Goal: Information Seeking & Learning: Learn about a topic

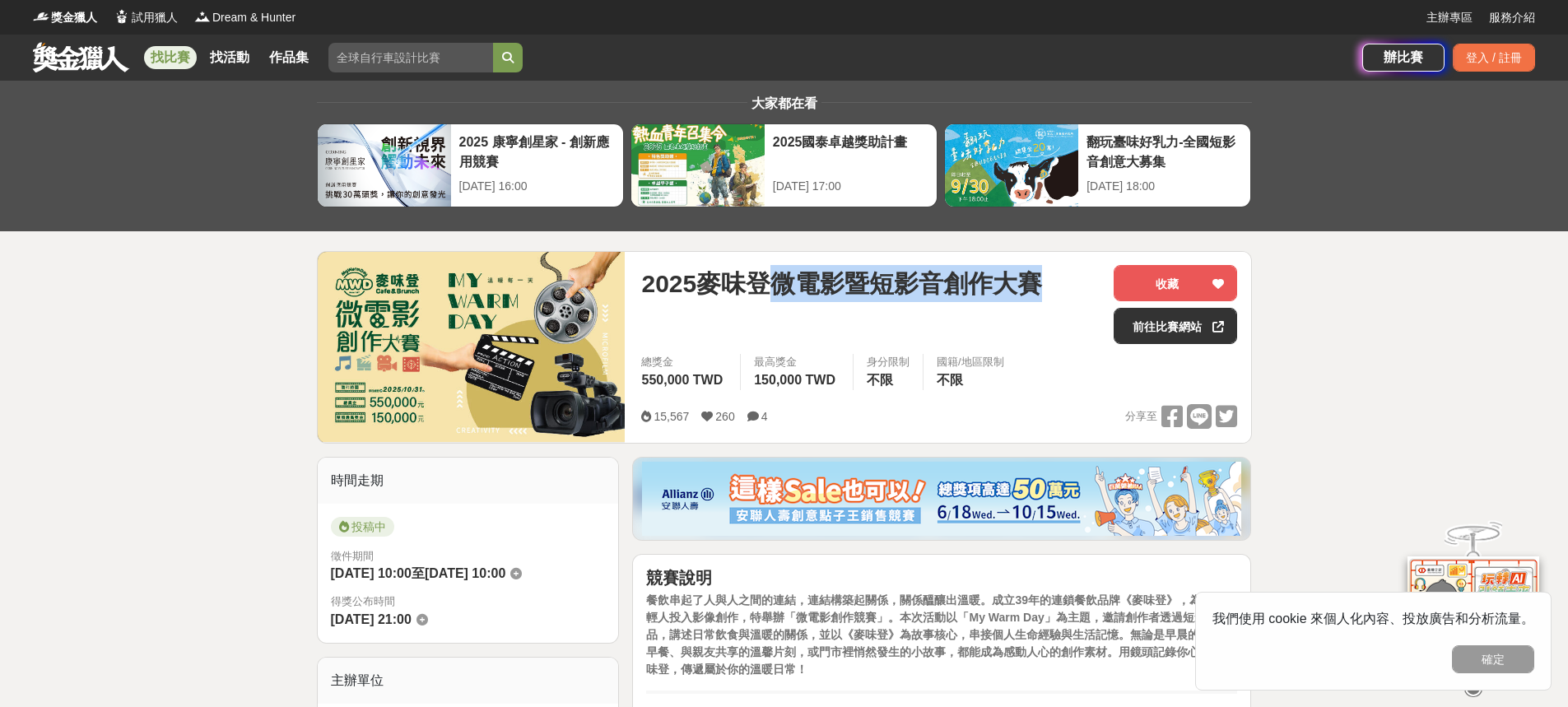
drag, startPoint x: 774, startPoint y: 283, endPoint x: 1055, endPoint y: 276, distance: 281.1
click at [1055, 276] on div "2025麥味登微電影暨短影音創作大賽" at bounding box center [870, 284] width 459 height 37
click at [998, 371] on div "國籍/地區限制 不限" at bounding box center [969, 372] width 94 height 36
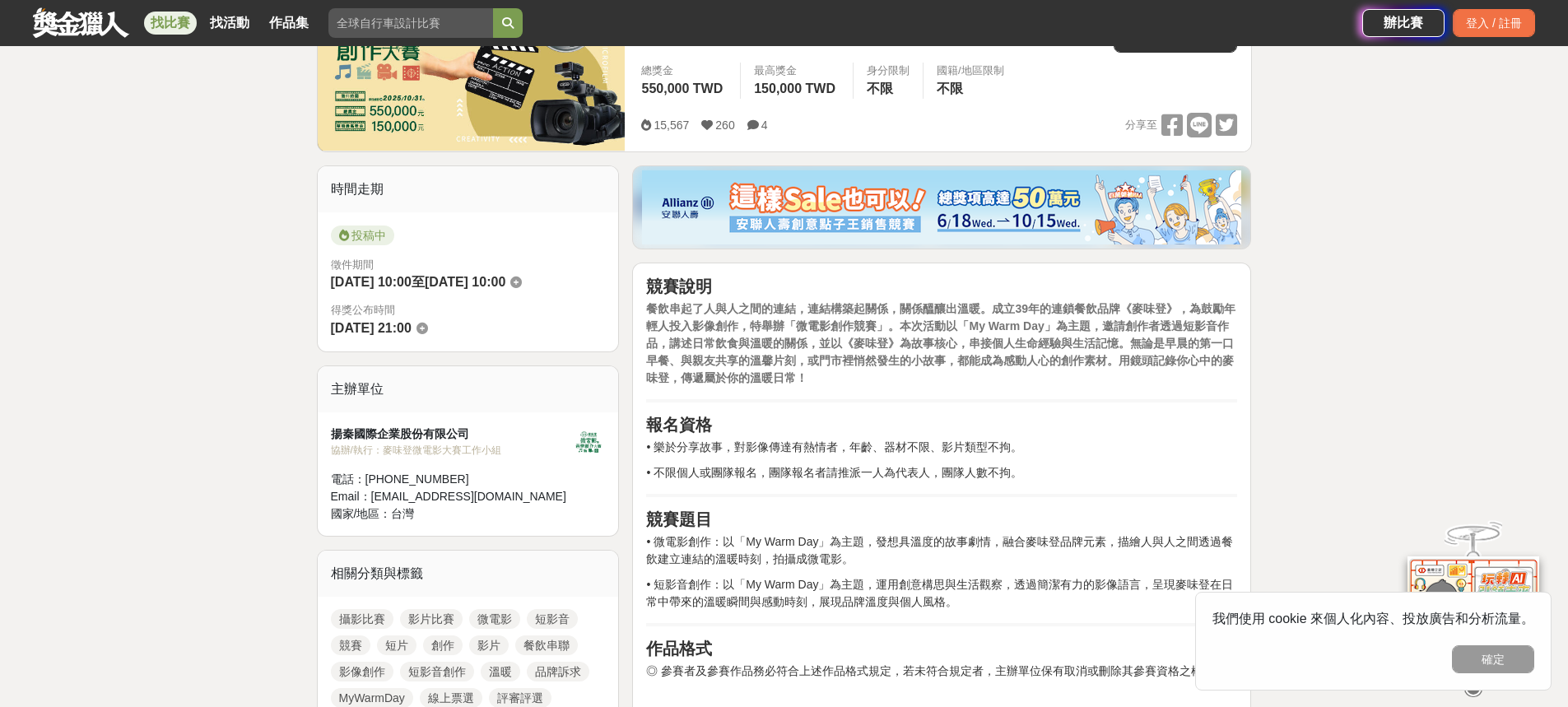
scroll to position [329, 0]
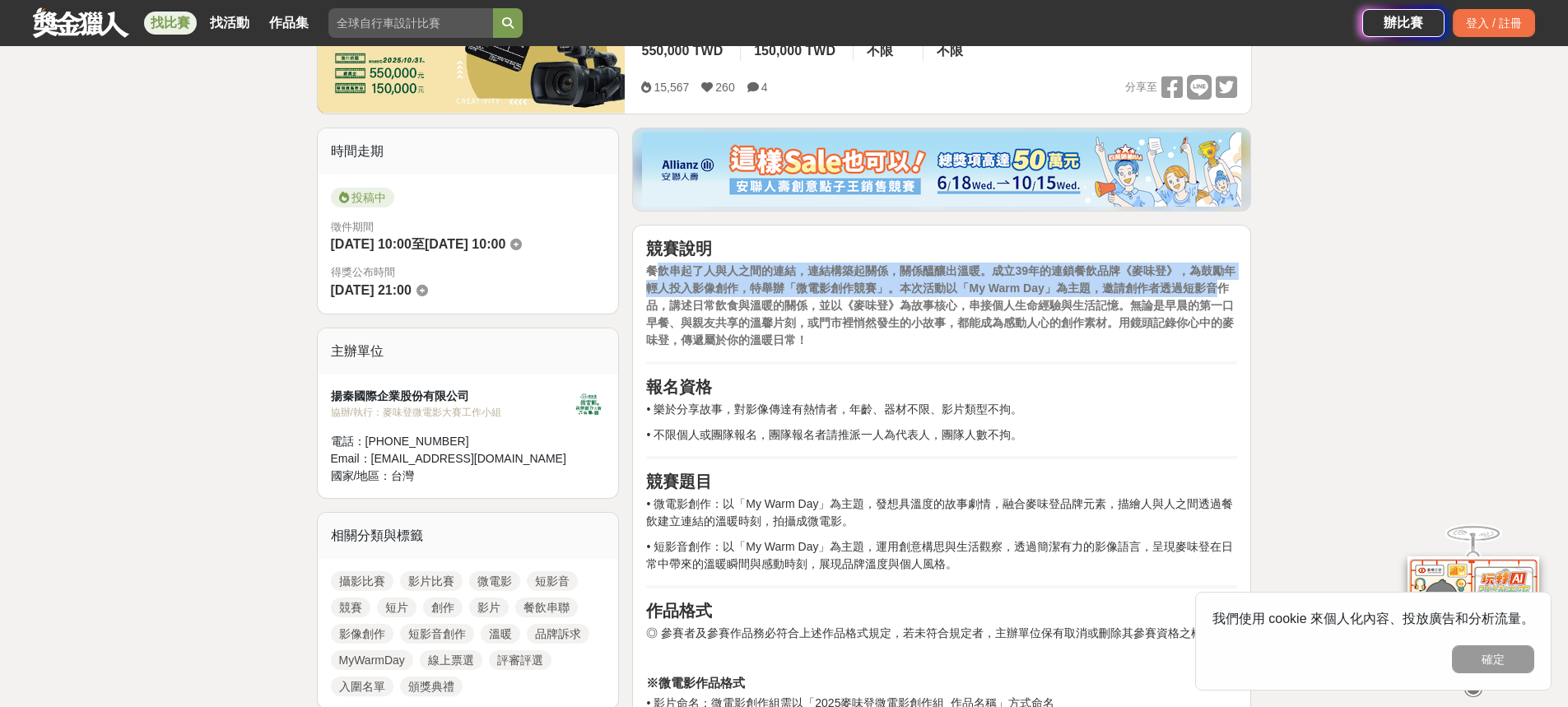
drag, startPoint x: 675, startPoint y: 270, endPoint x: 1221, endPoint y: 294, distance: 546.5
click at [1221, 294] on p "餐飲串起了人與人之間的連結，連結構築起關係，關係醞釀出溫暖。成立39年的連鎖餐飲品牌《麥味登》，為鼓勵年輕人投入影像創作，特舉辦「微電影創作競賽」。本次活動以…" at bounding box center [941, 305] width 591 height 87
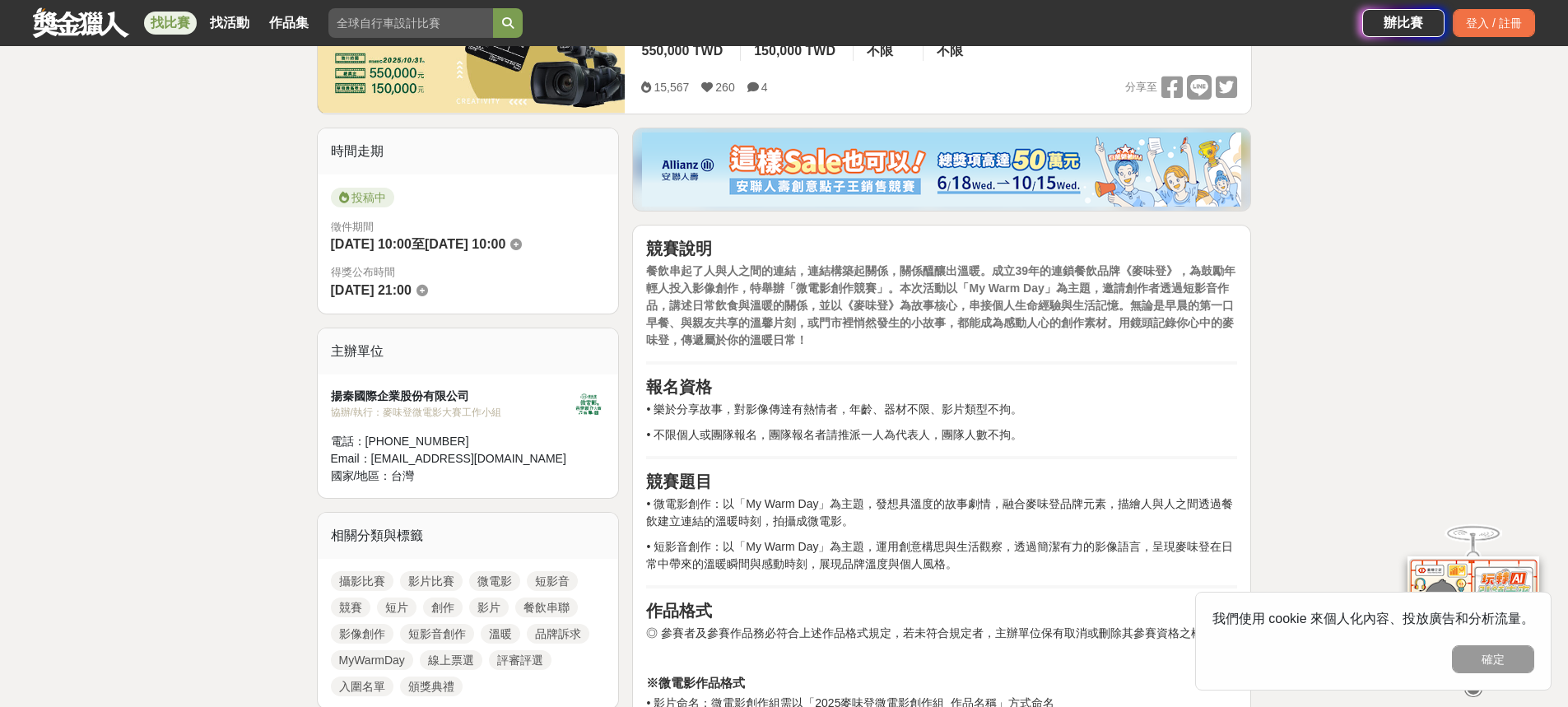
click at [1103, 361] on hr at bounding box center [941, 363] width 591 height 4
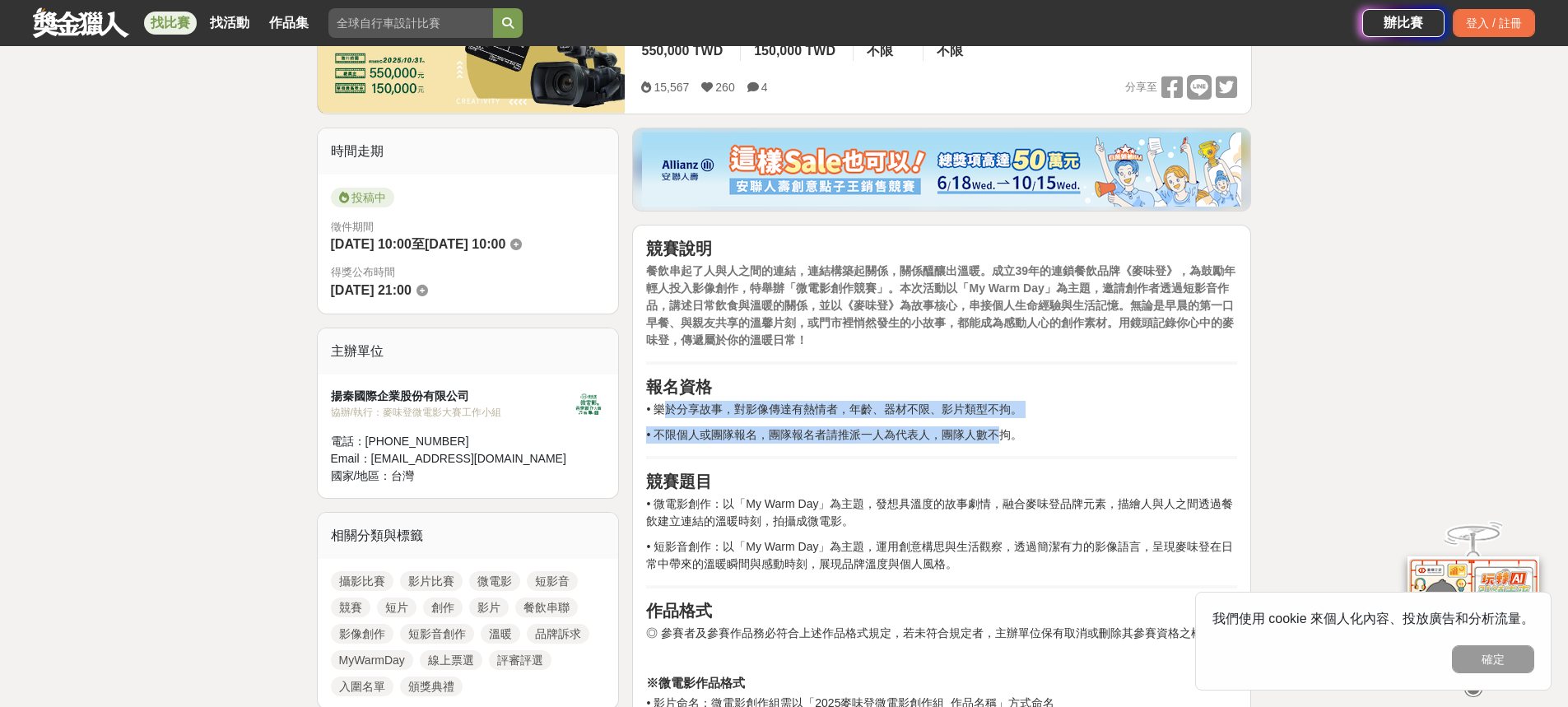
drag, startPoint x: 661, startPoint y: 404, endPoint x: 996, endPoint y: 419, distance: 335.3
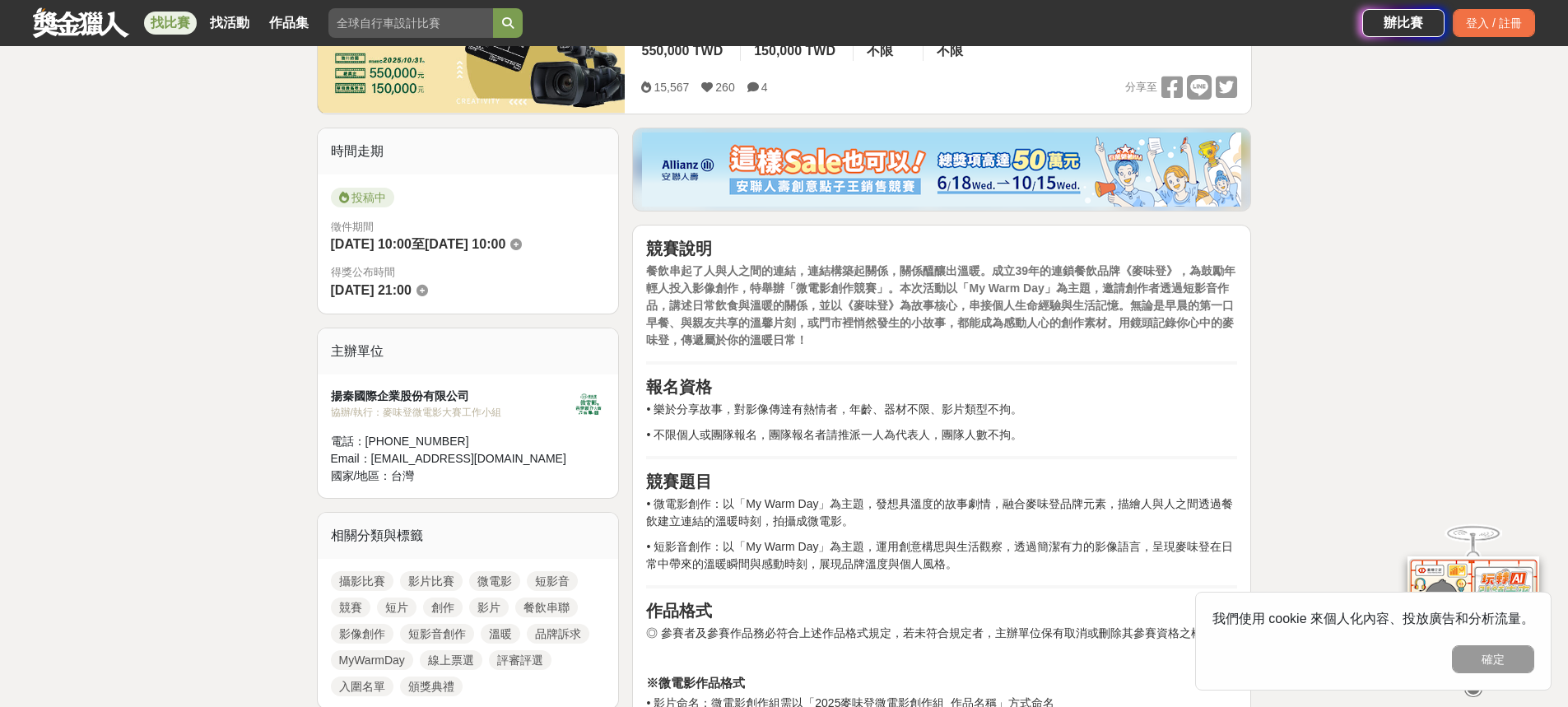
click at [1048, 438] on p "• 不限個人或團隊報名，團隊報名者請推派一人為代表人，團隊人數不拘。" at bounding box center [941, 434] width 591 height 18
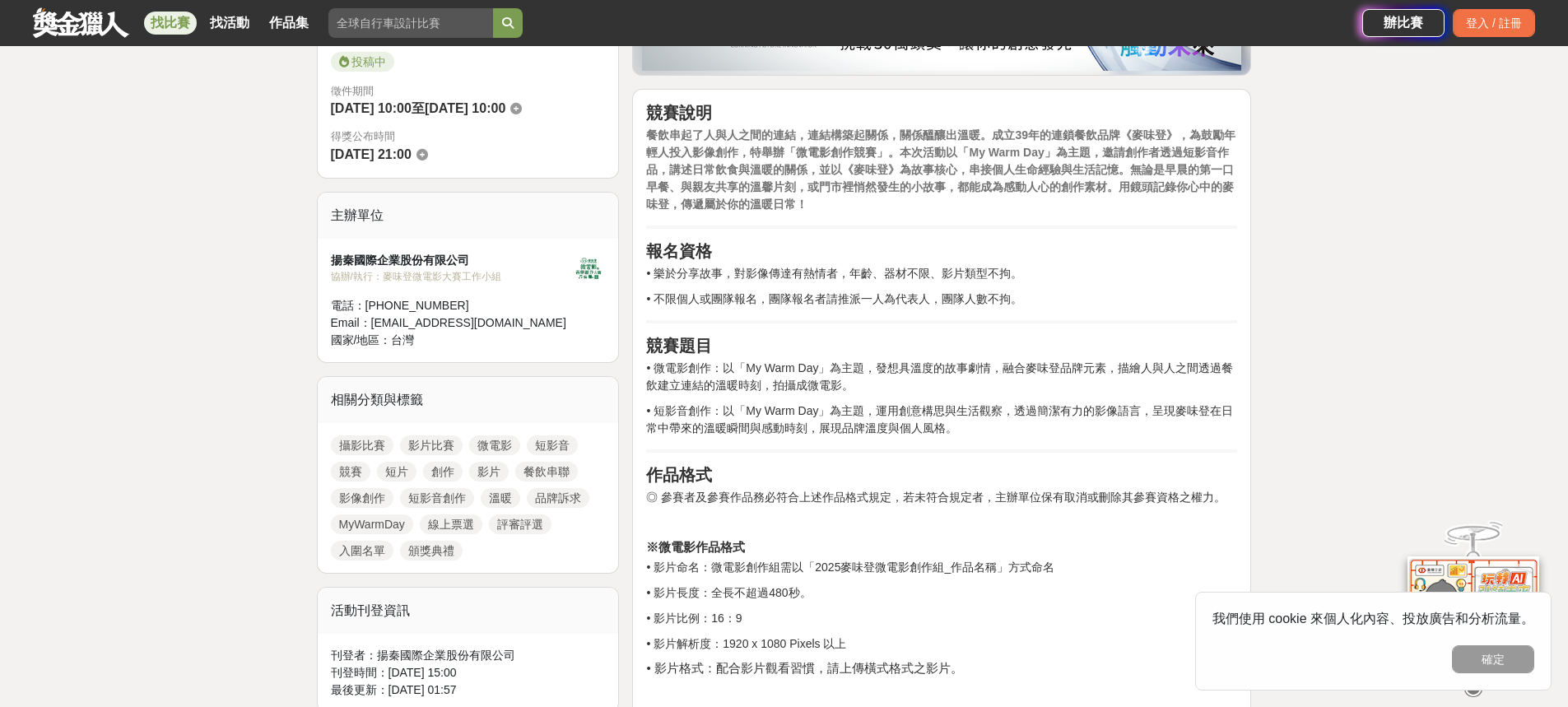
scroll to position [494, 0]
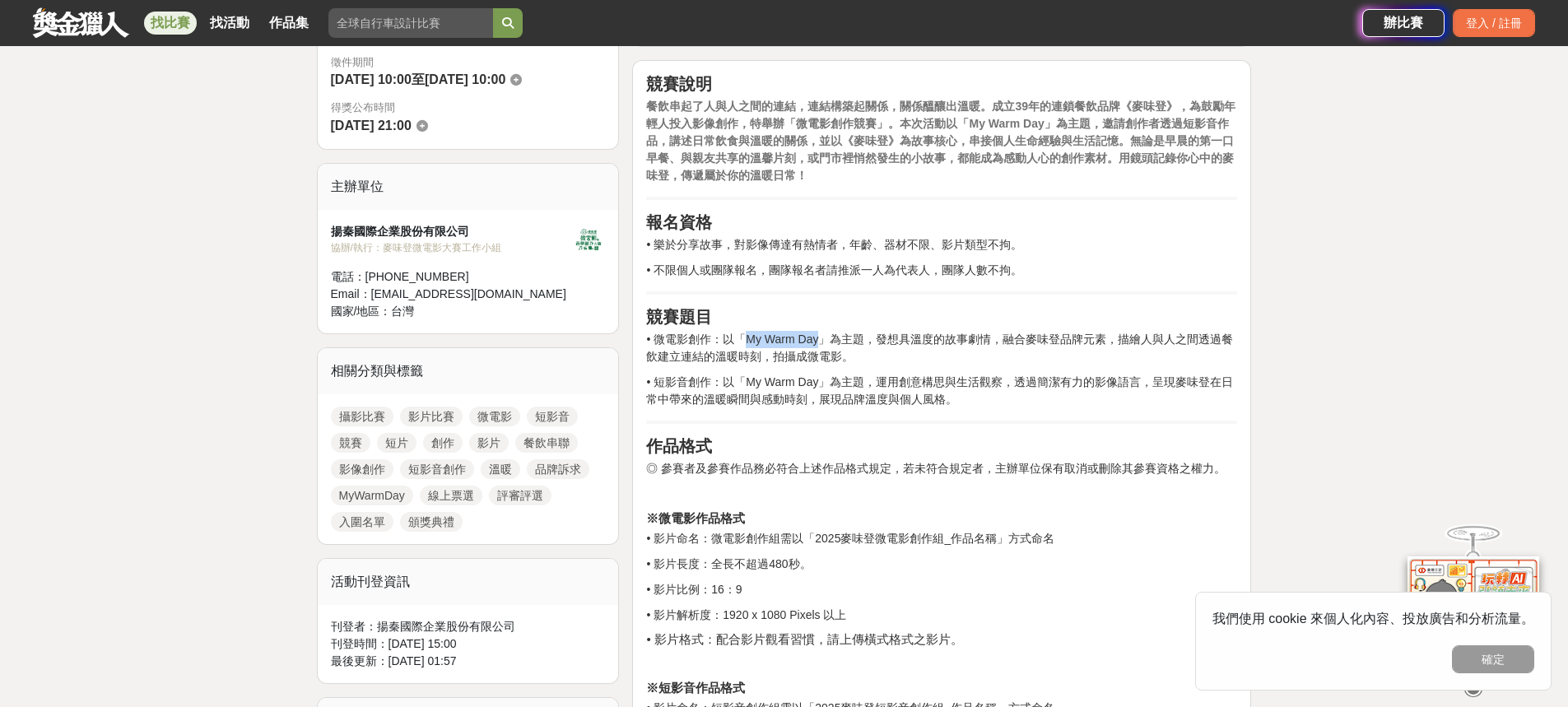
drag, startPoint x: 743, startPoint y: 341, endPoint x: 823, endPoint y: 335, distance: 80.2
click at [823, 335] on p "• 微電影創作：以「My Warm Day」為主題，發想具溫度的故事劇情，融合麥味登品牌元素，描繪人與人之間透過餐飲建立連結的溫暖時刻，拍攝成微電影。" at bounding box center [941, 347] width 591 height 35
copy p "My Warm Day"
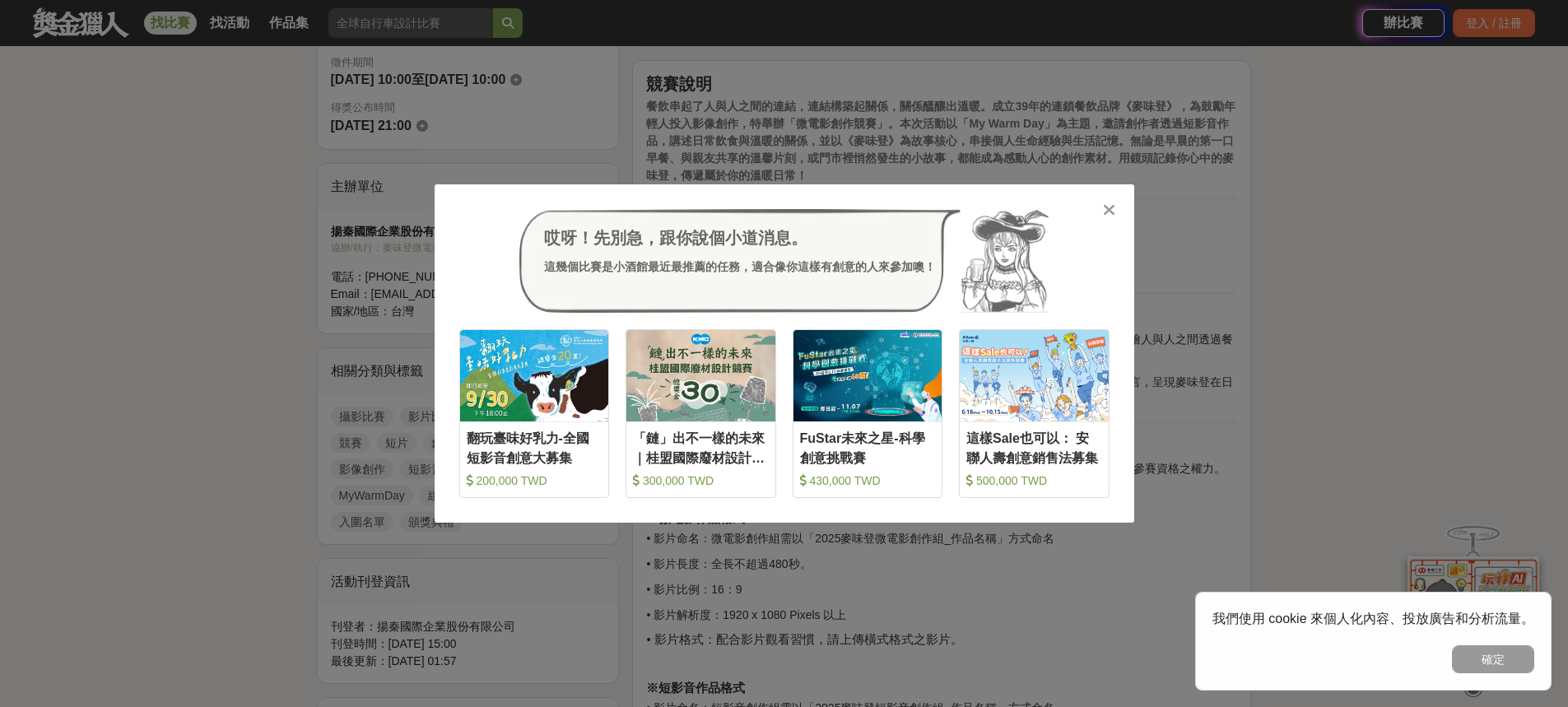
click at [1112, 208] on icon at bounding box center [1109, 210] width 12 height 17
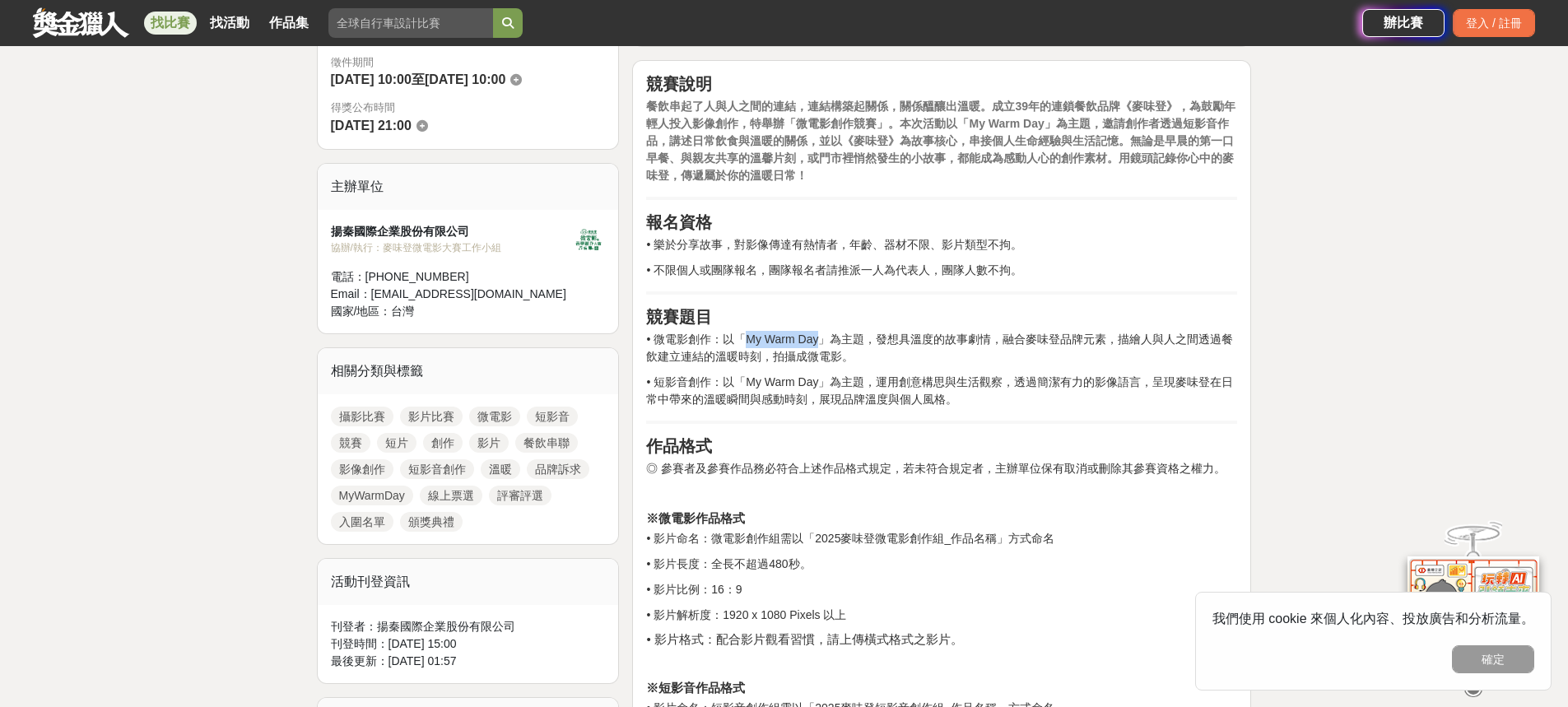
drag, startPoint x: 819, startPoint y: 340, endPoint x: 745, endPoint y: 341, distance: 74.0
click at [745, 341] on p "• 微電影創作：以「My Warm Day」為主題，發想具溫度的故事劇情，融合麥味登品牌元素，描繪人與人之間透過餐飲建立連結的溫暖時刻，拍攝成微電影。" at bounding box center [941, 347] width 591 height 35
copy p "My Warm Day"
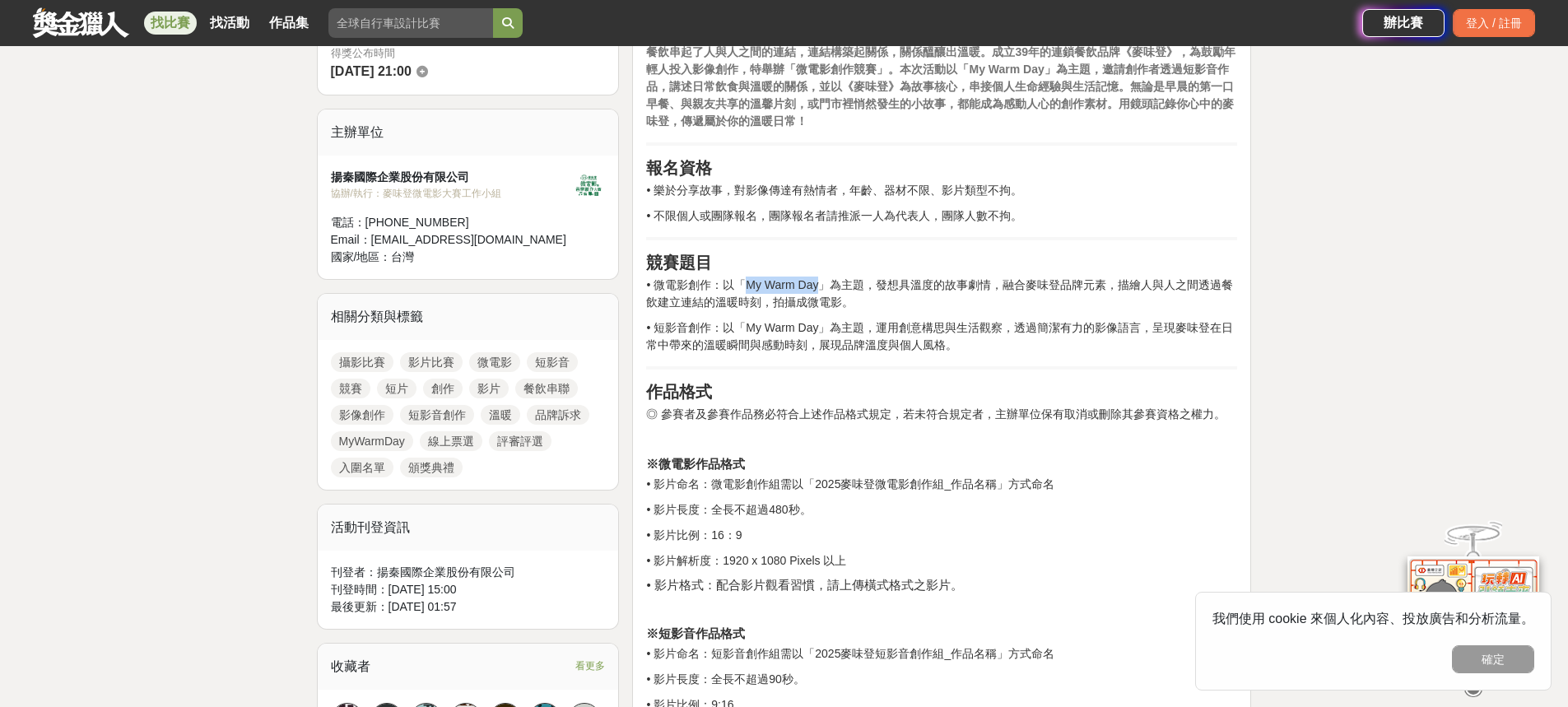
scroll to position [658, 0]
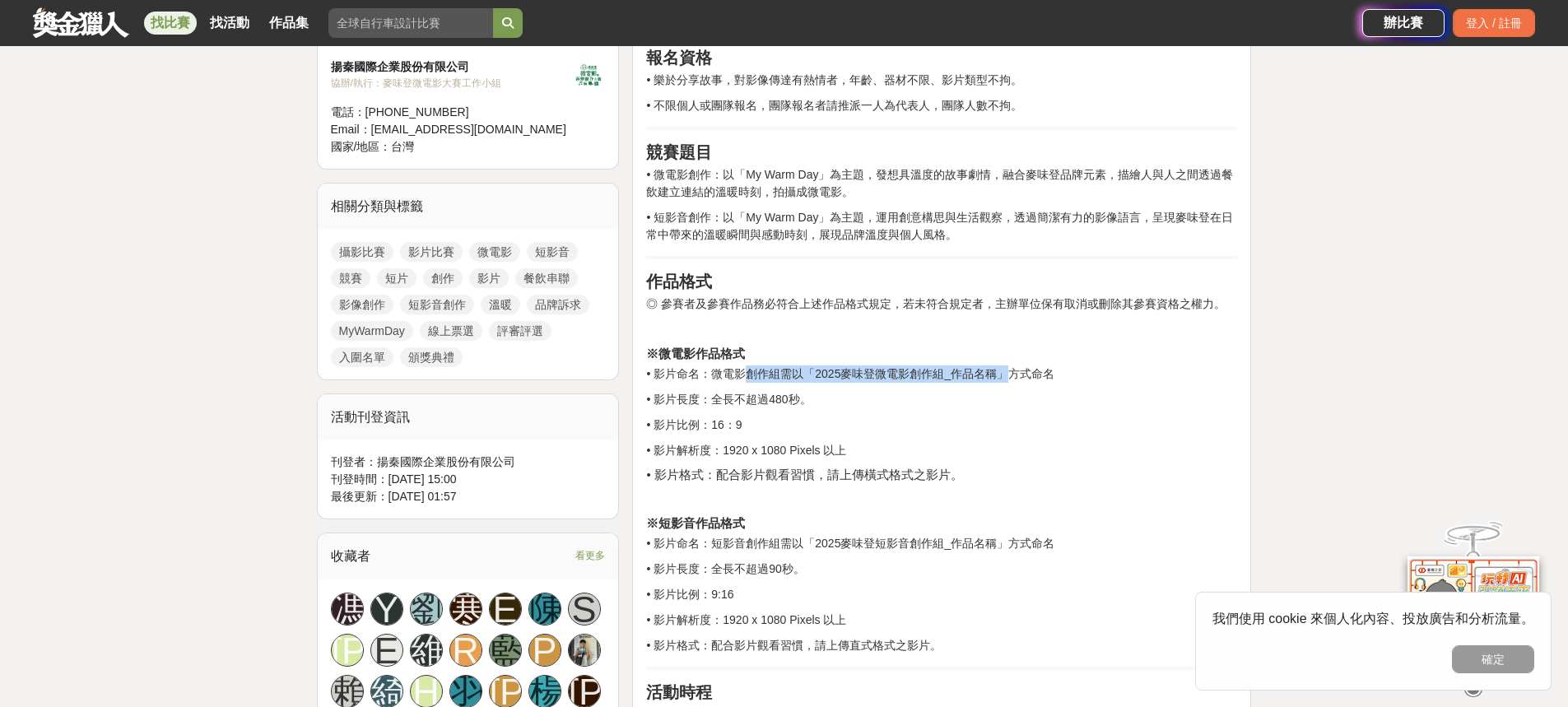
drag, startPoint x: 752, startPoint y: 373, endPoint x: 1011, endPoint y: 381, distance: 259.1
click at [1011, 381] on p "• 影片命名：微電影創作組需以「2025麥味登微電影創作組_作品名稱」方式命名" at bounding box center [941, 374] width 591 height 18
click at [842, 474] on h4 "• 影片格式：配合影片觀看習慣，請上傳橫式格式之影片。" at bounding box center [941, 475] width 591 height 15
drag, startPoint x: 745, startPoint y: 401, endPoint x: 802, endPoint y: 395, distance: 57.3
click at [802, 395] on p "• 影片長度：全長不超過480秒。" at bounding box center [941, 400] width 591 height 18
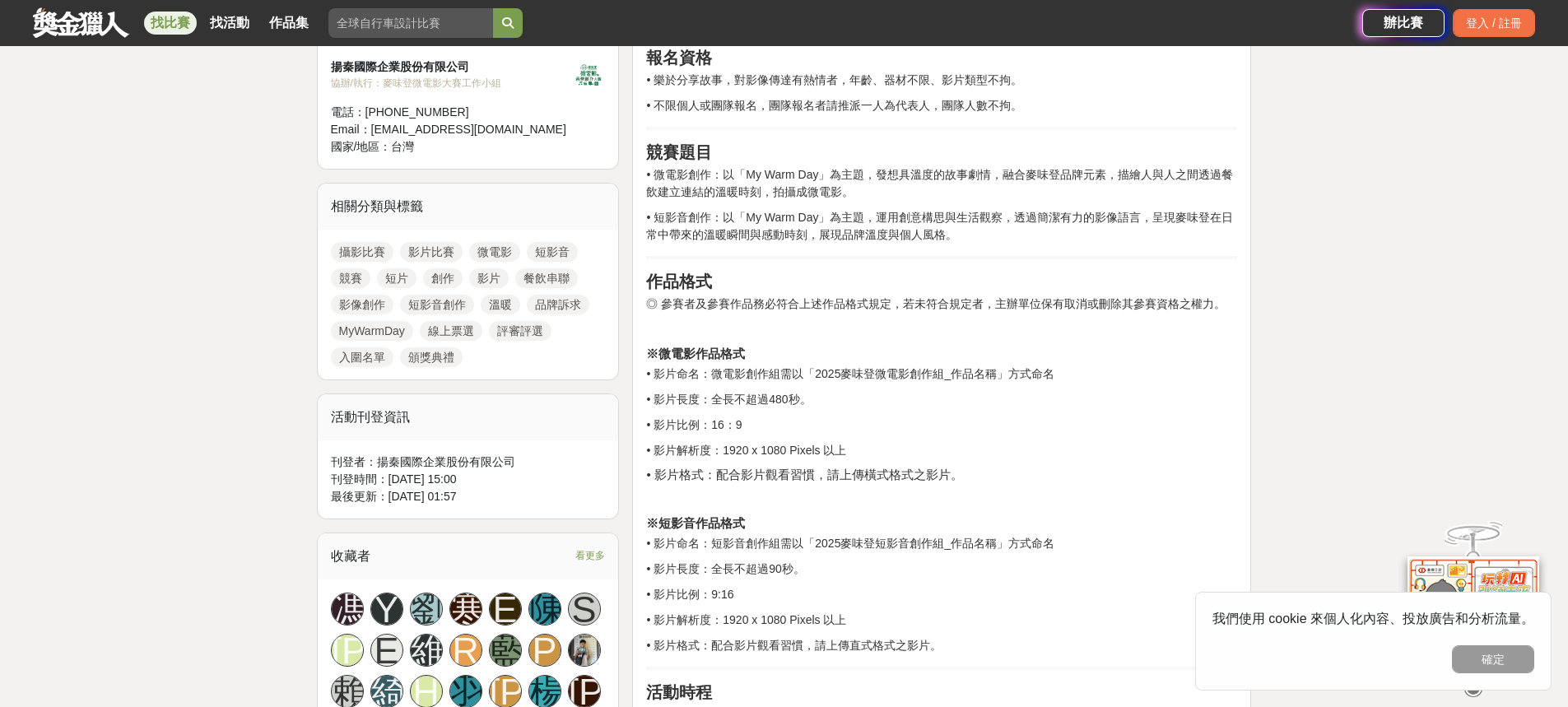
click at [806, 397] on p "• 影片長度：全長不超過480秒。" at bounding box center [941, 400] width 591 height 18
drag, startPoint x: 772, startPoint y: 400, endPoint x: 805, endPoint y: 391, distance: 34.2
click at [805, 391] on p "• 影片長度：全長不超過480秒。" at bounding box center [941, 400] width 591 height 18
drag, startPoint x: 736, startPoint y: 460, endPoint x: 965, endPoint y: 470, distance: 229.2
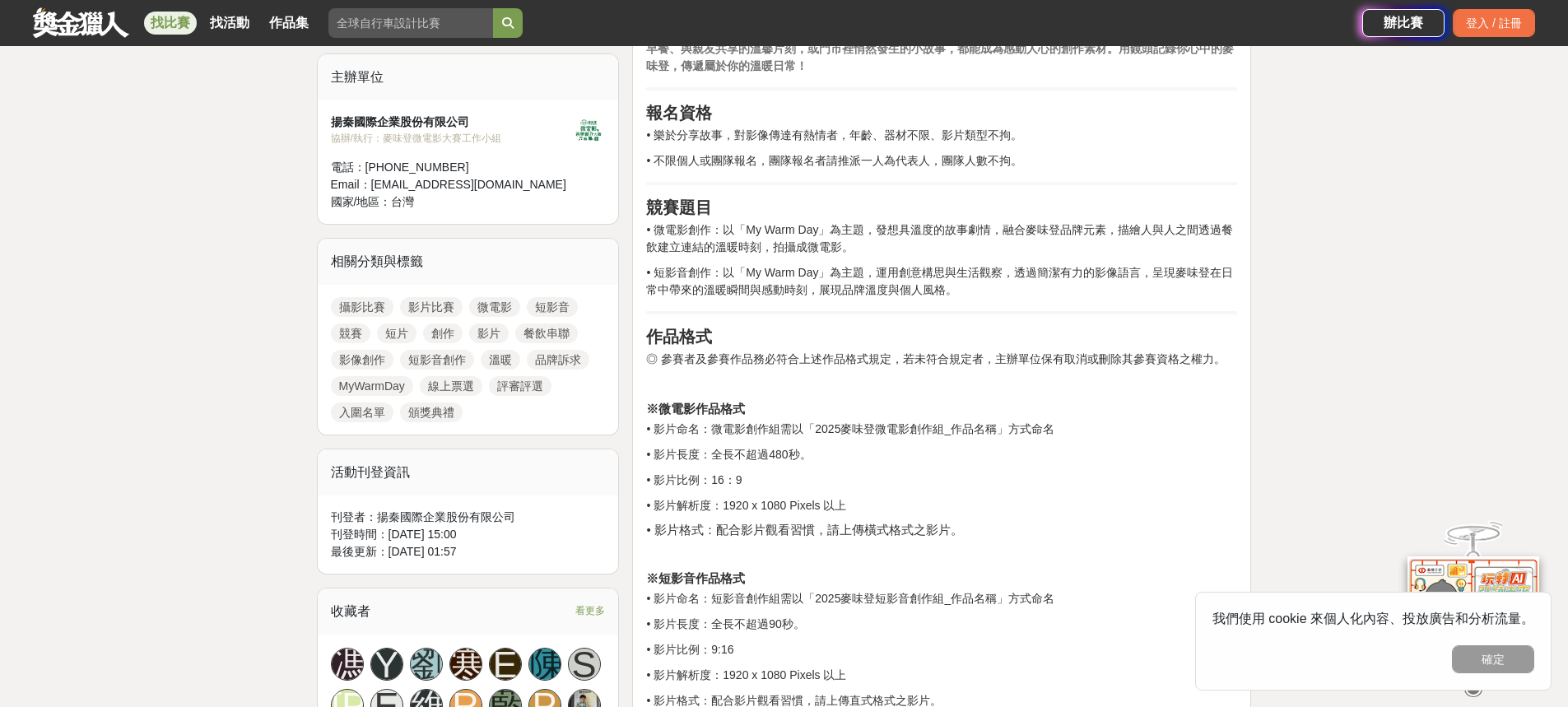
scroll to position [741, 0]
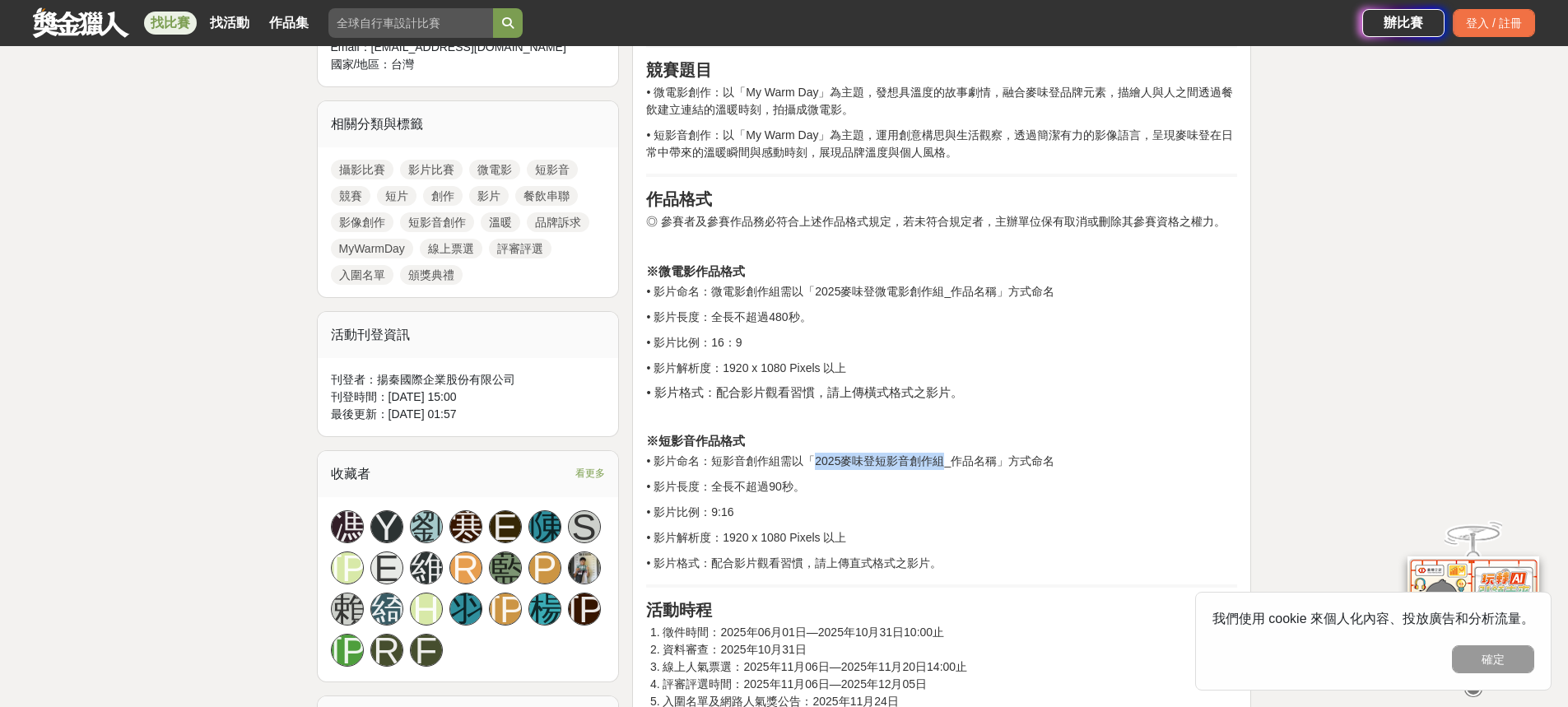
drag, startPoint x: 816, startPoint y: 460, endPoint x: 945, endPoint y: 463, distance: 129.0
click at [945, 463] on p "• 影片命名：短影音創作組需以「2025麥味登短影音創作組_作品名稱」方式命名" at bounding box center [941, 461] width 591 height 18
copy p "2025[PERSON_NAME]登短影音創作組"
click at [159, 26] on link "找比賽" at bounding box center [170, 22] width 52 height 23
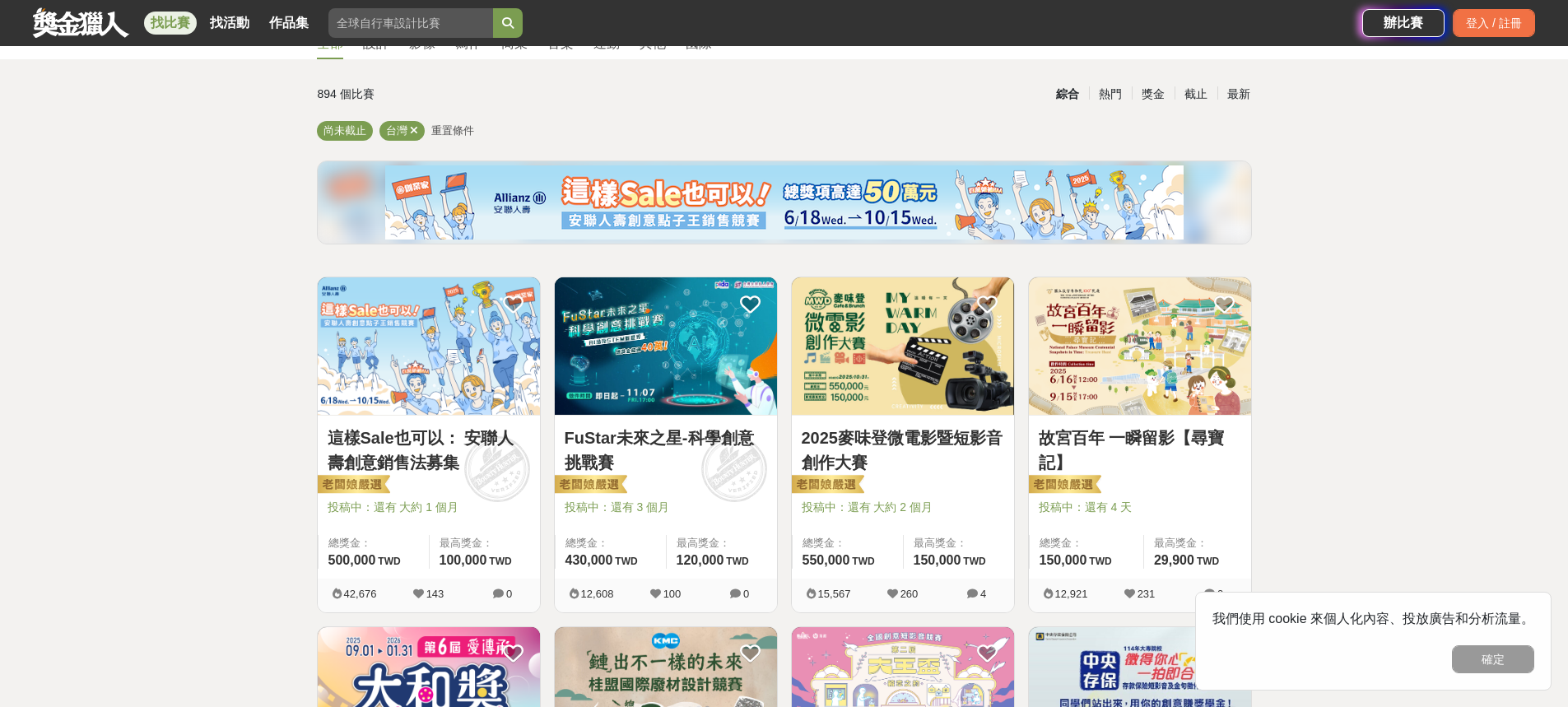
scroll to position [164, 0]
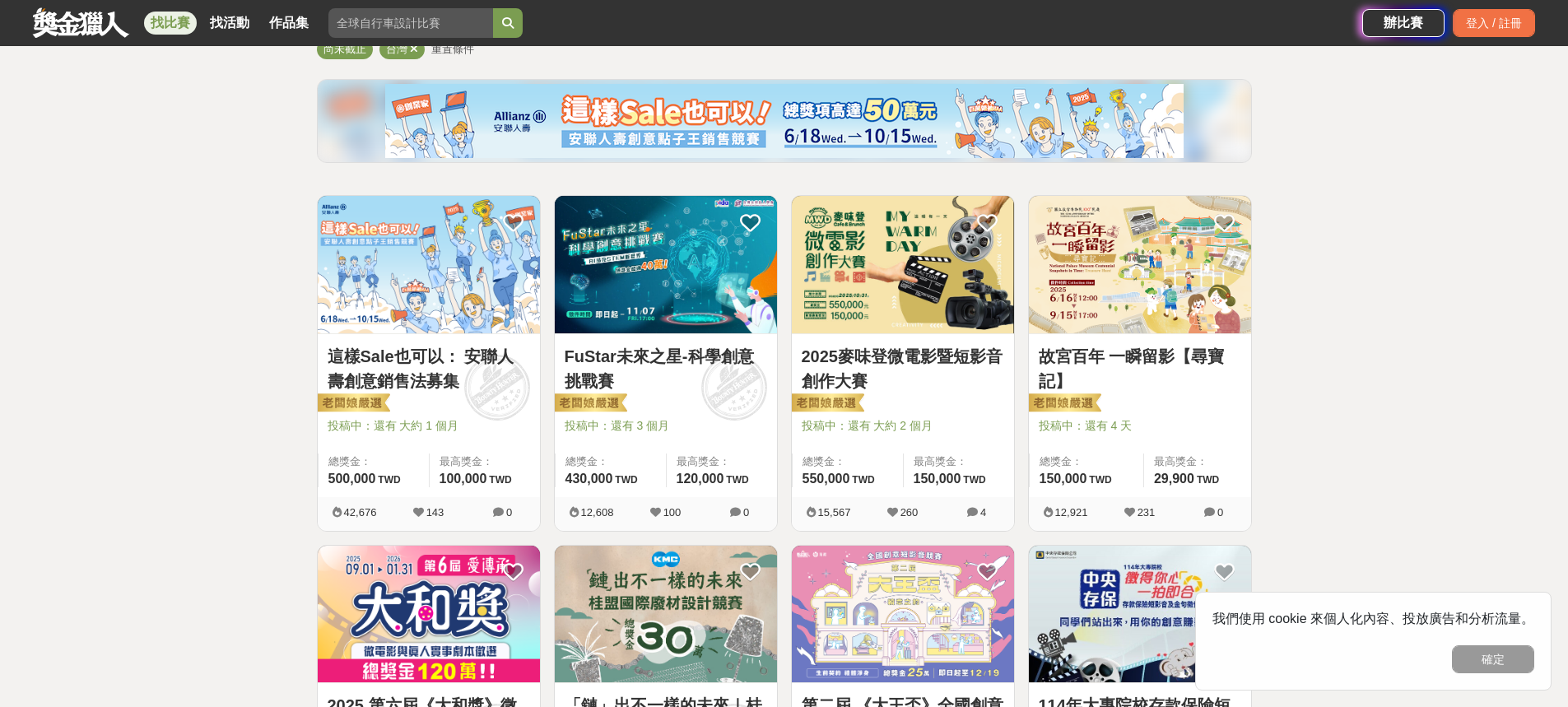
click at [474, 309] on img at bounding box center [429, 264] width 222 height 137
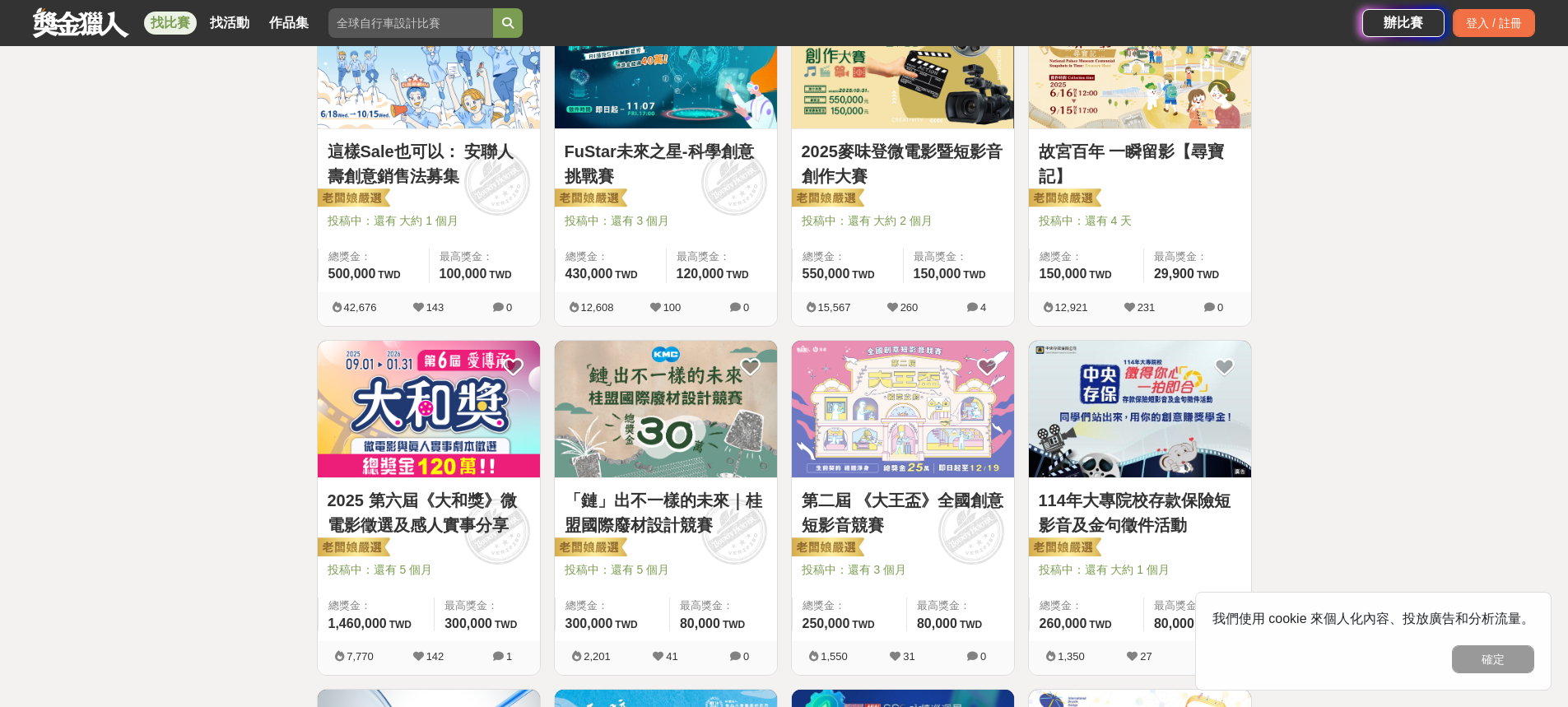
scroll to position [494, 0]
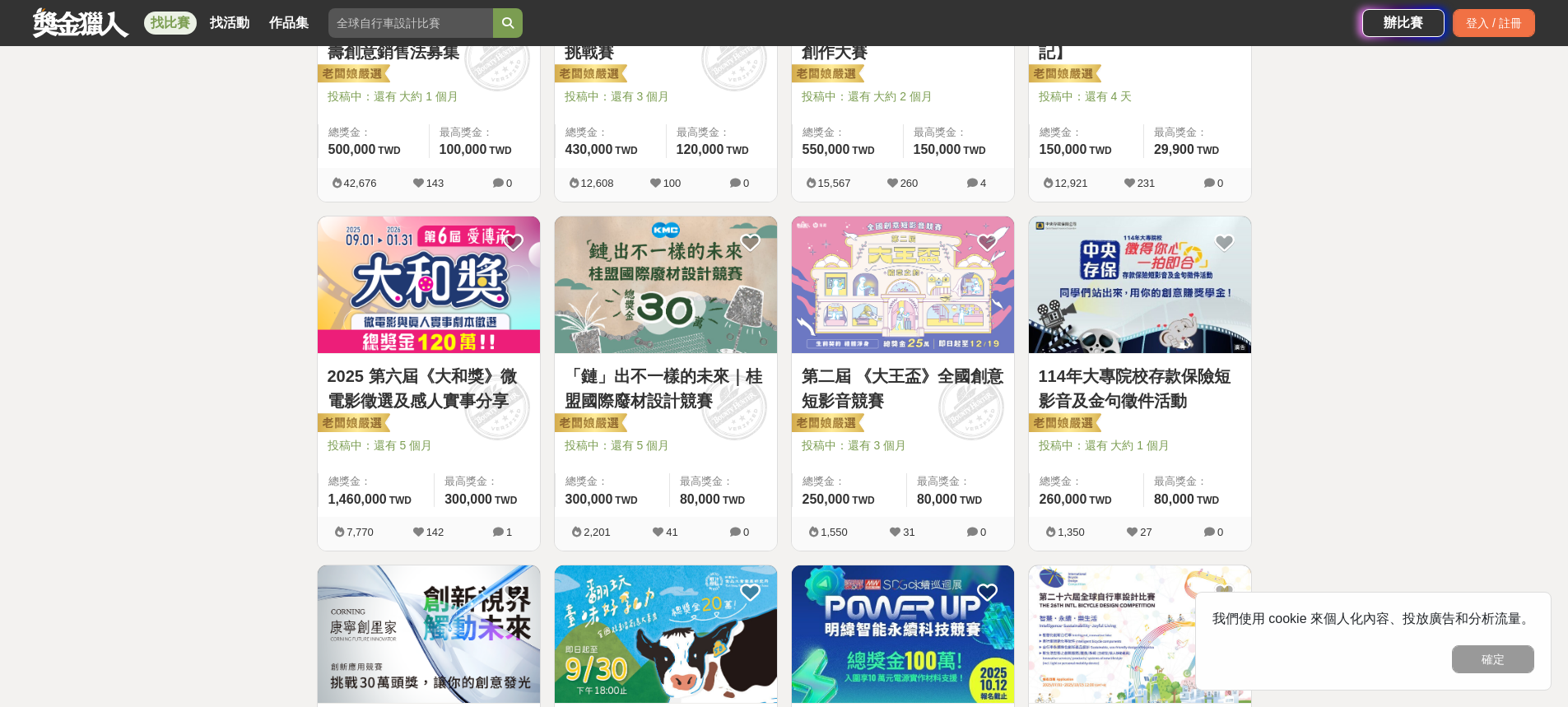
click at [924, 393] on link "第二屆 《大王盃》全國創意短影音競賽" at bounding box center [902, 388] width 203 height 49
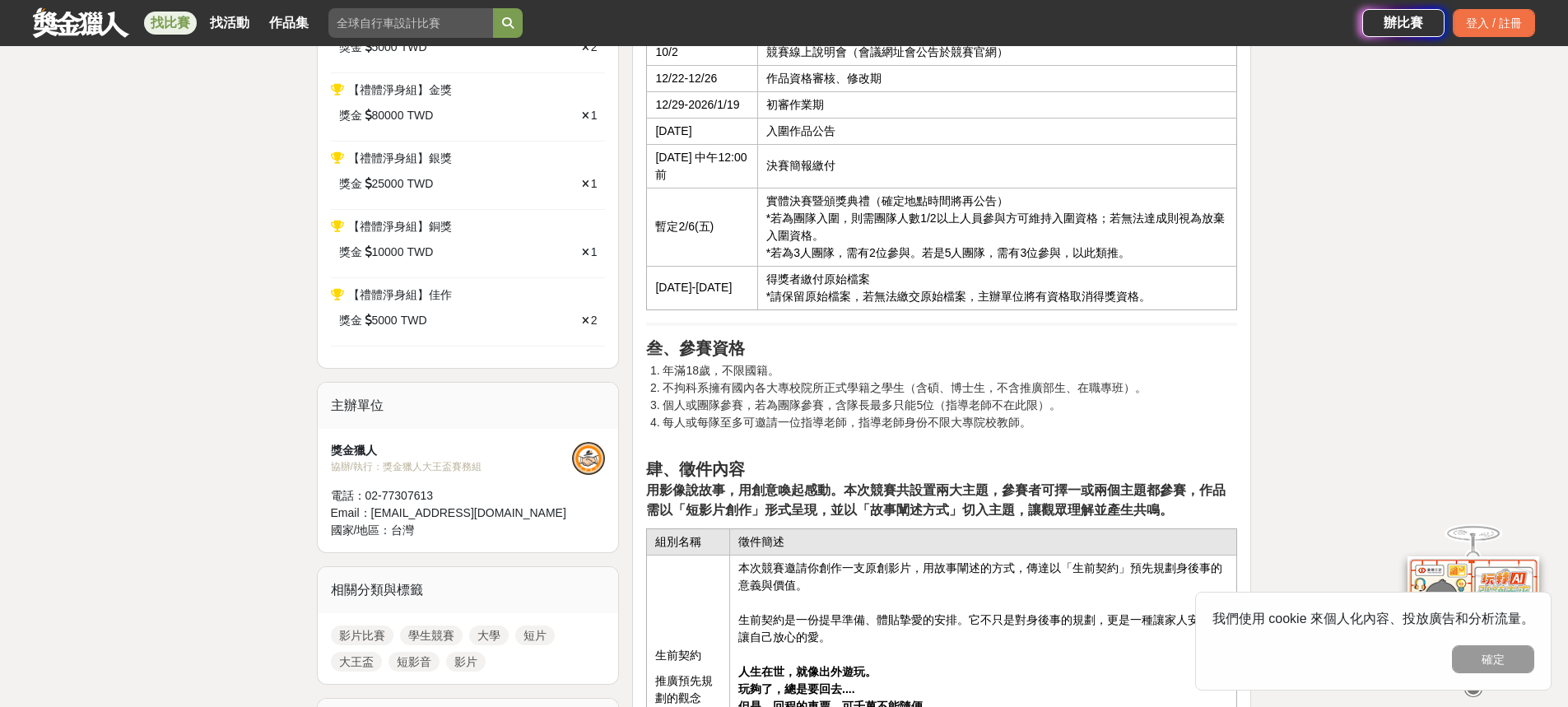
scroll to position [987, 0]
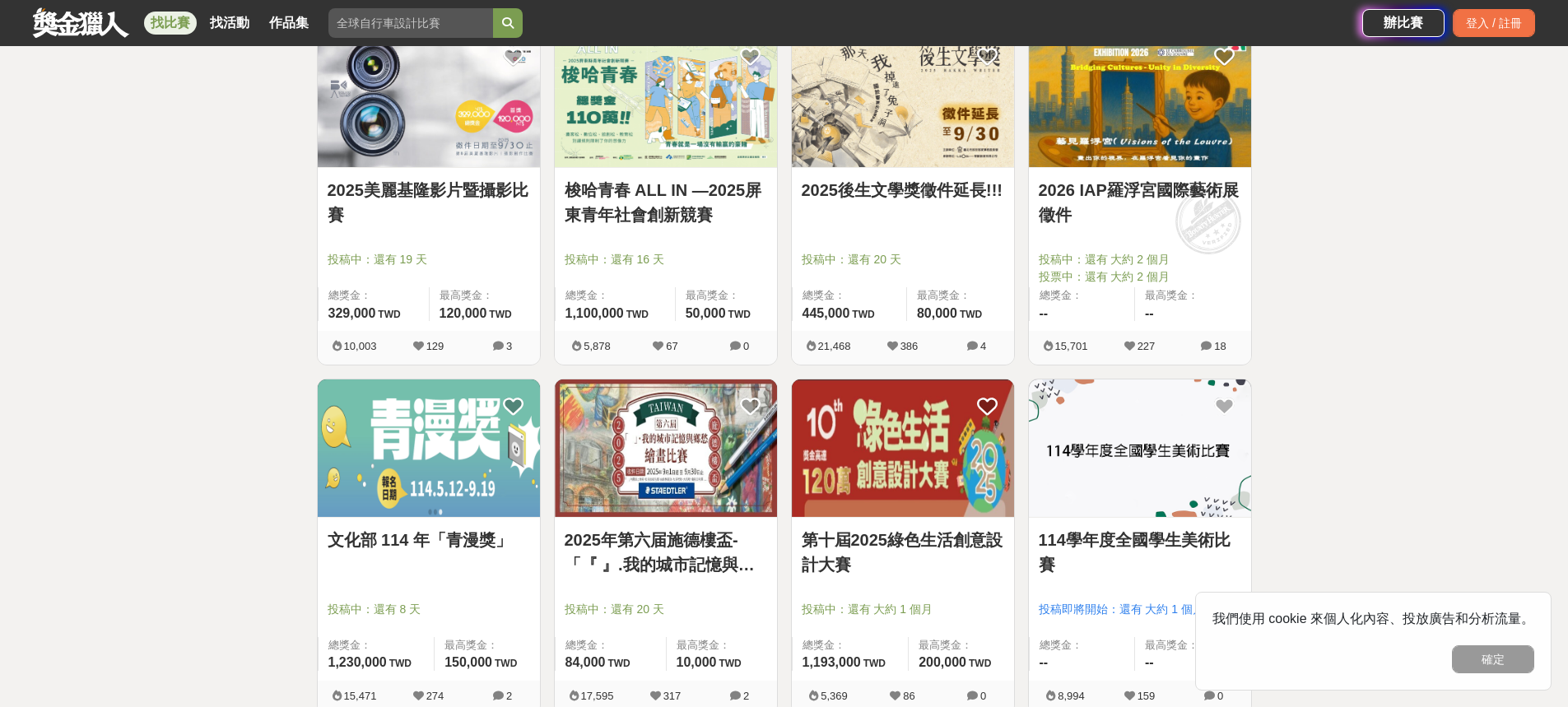
scroll to position [1893, 0]
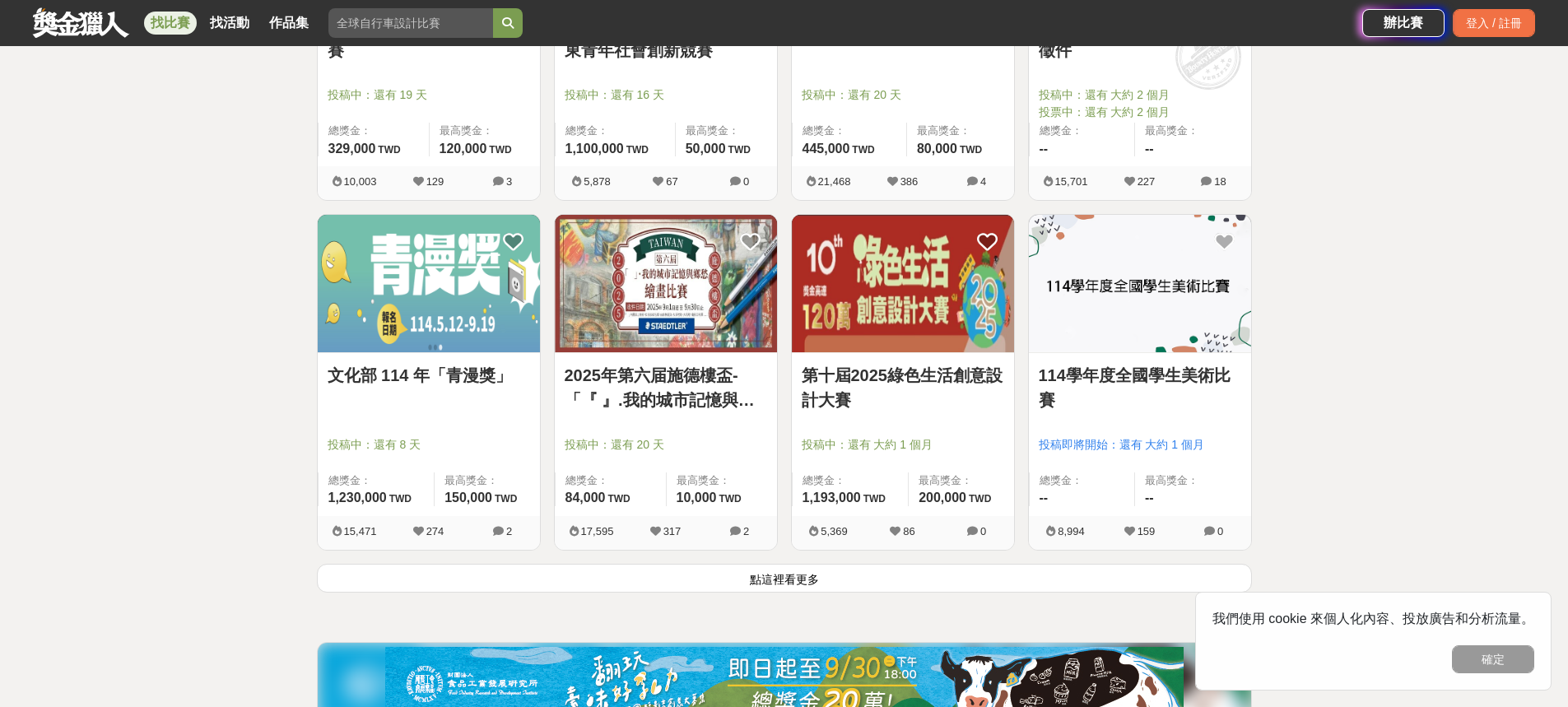
click at [789, 585] on button "點這裡看更多" at bounding box center [784, 578] width 935 height 29
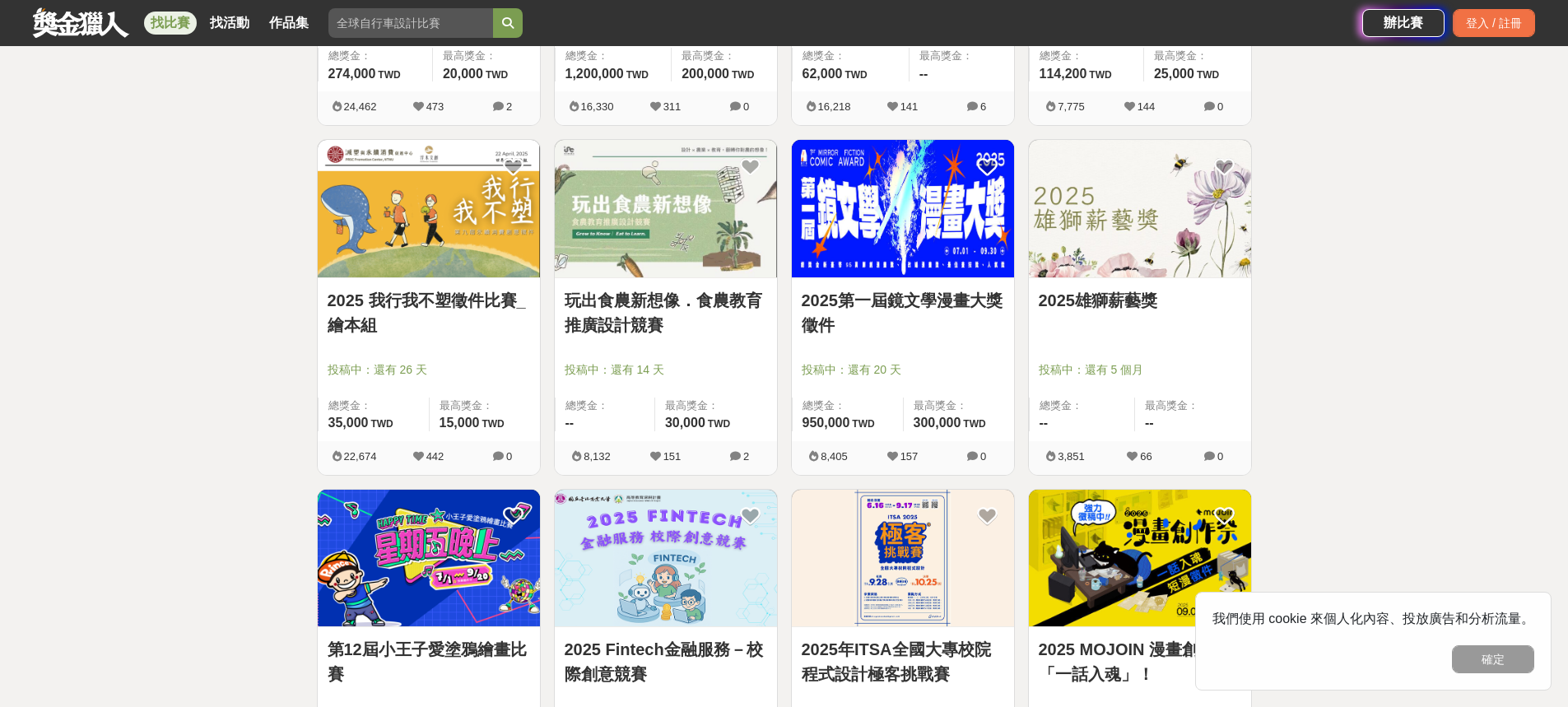
scroll to position [3045, 0]
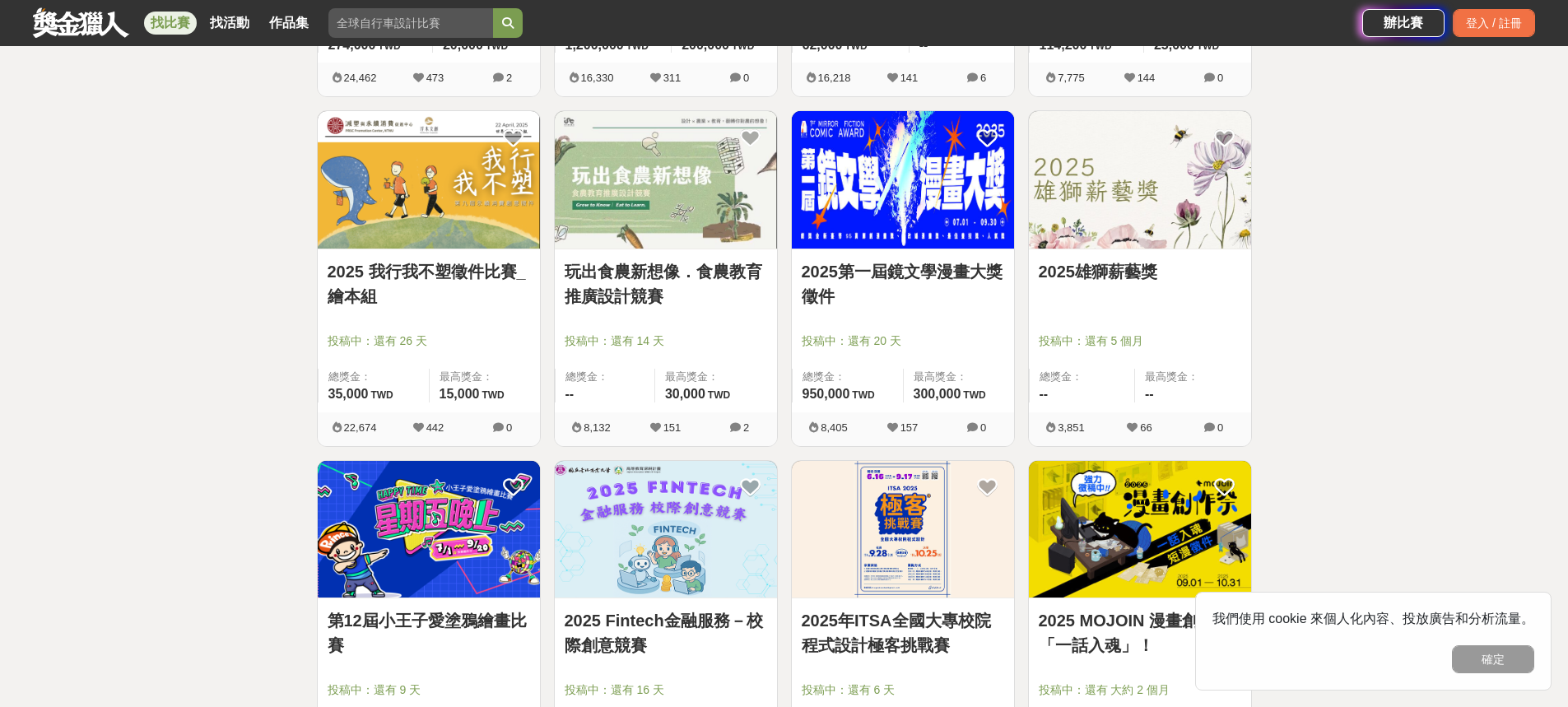
click at [915, 279] on link "2025第一屆鏡文學漫畫大獎徵件" at bounding box center [902, 284] width 203 height 49
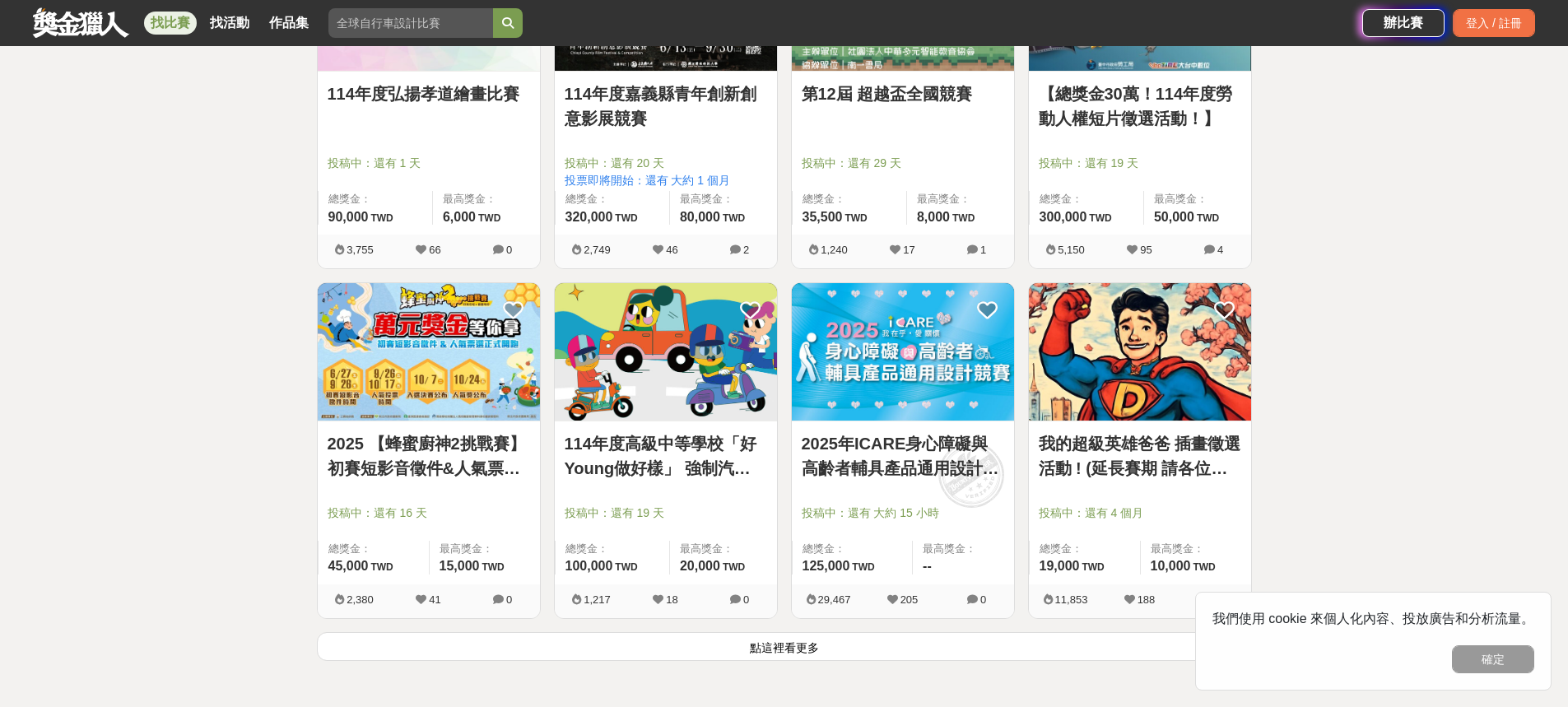
scroll to position [3951, 0]
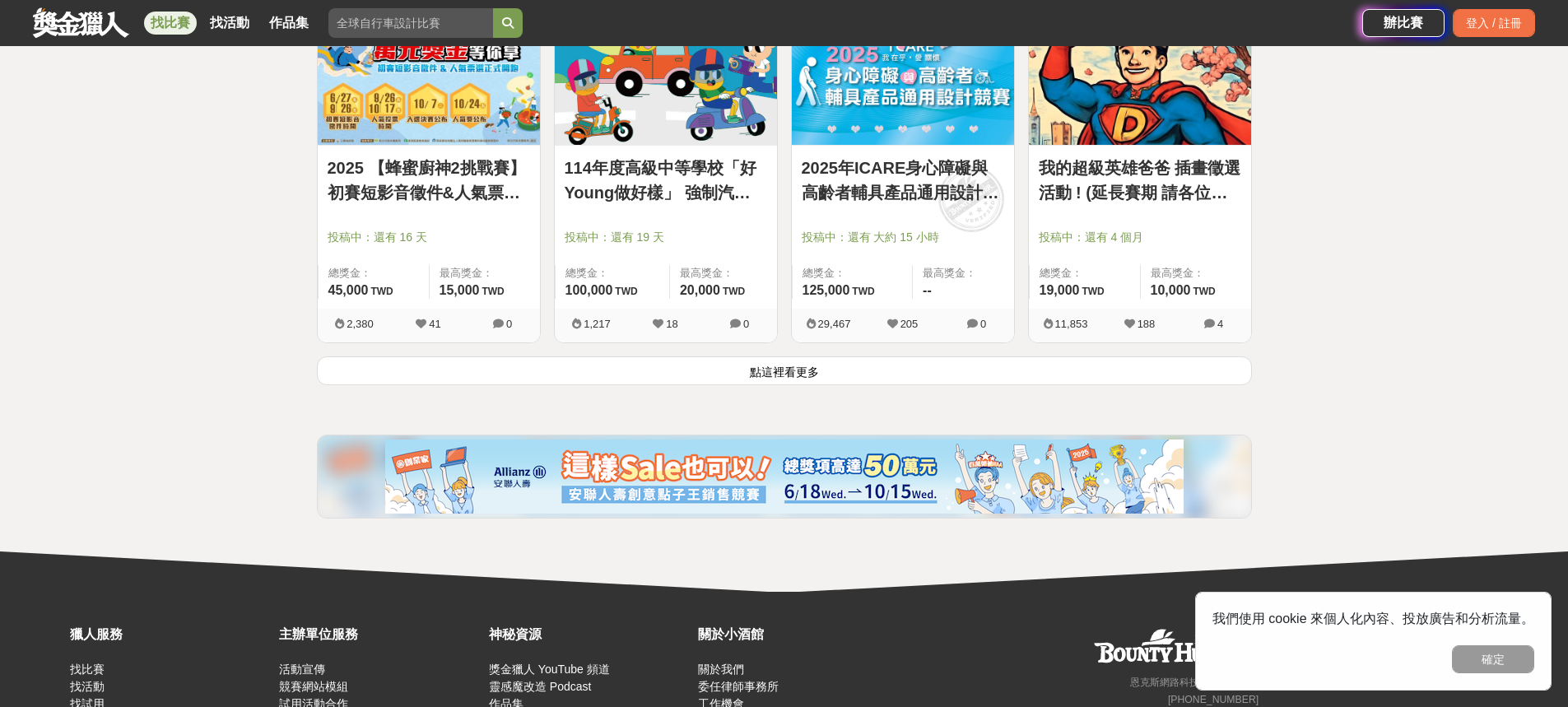
click at [707, 377] on button "點這裡看更多" at bounding box center [784, 371] width 935 height 29
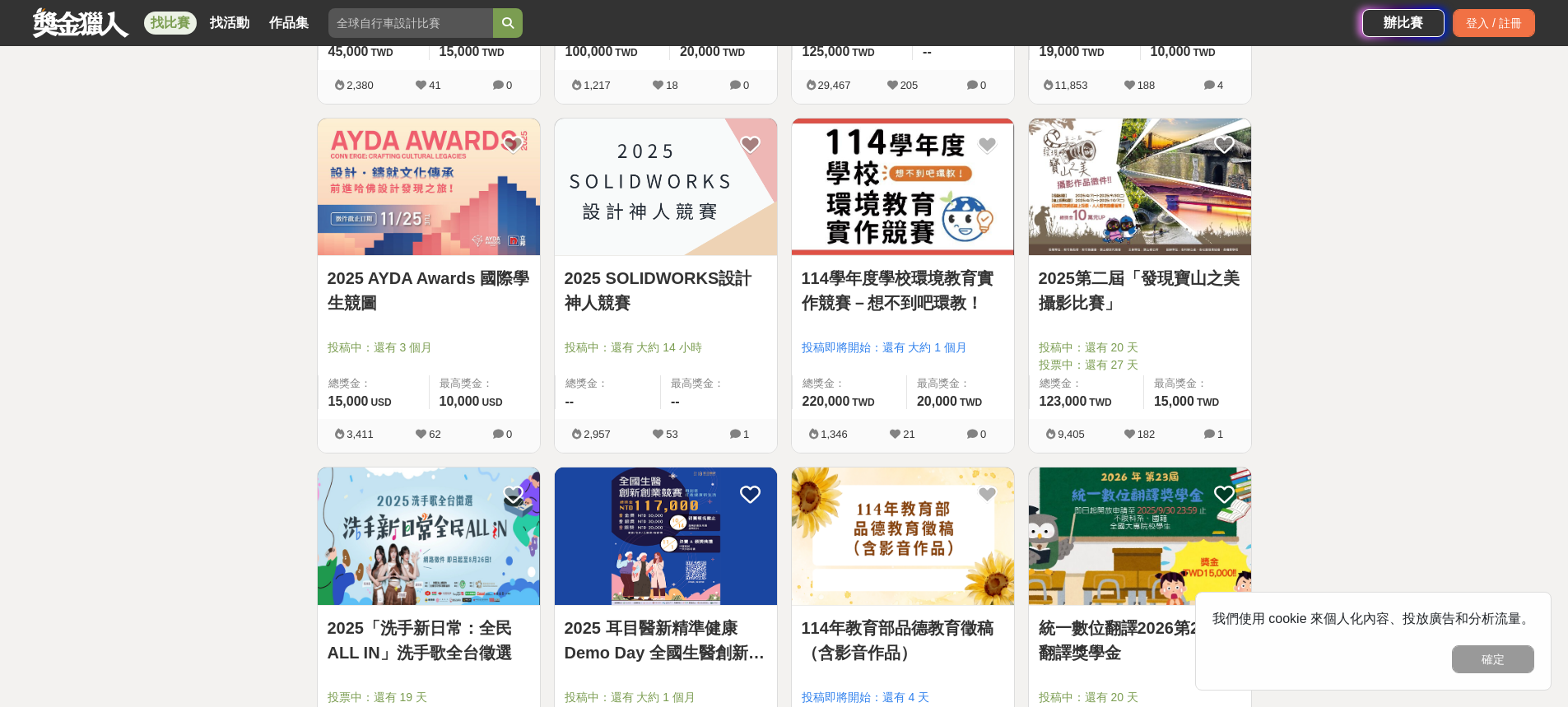
scroll to position [4444, 0]
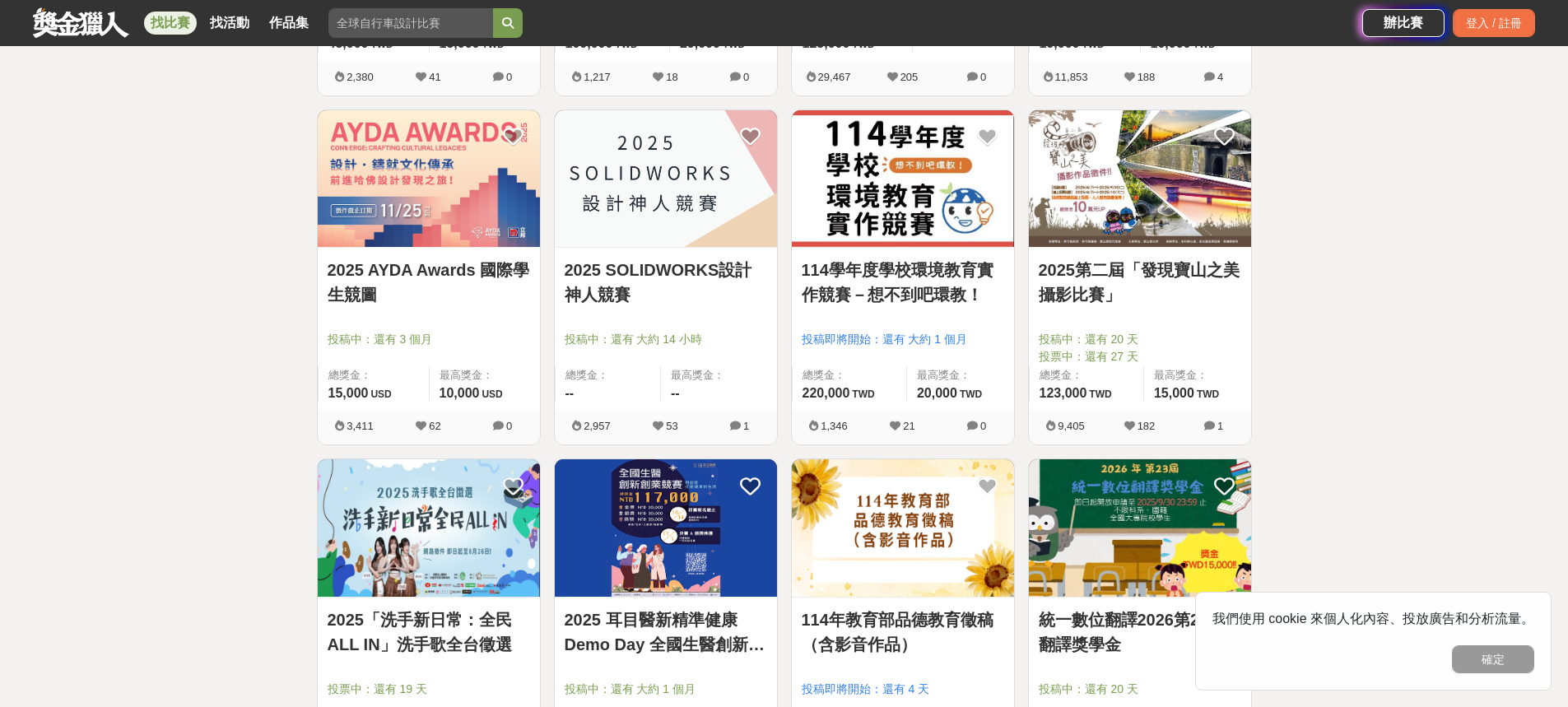
click at [448, 233] on img at bounding box center [429, 178] width 222 height 137
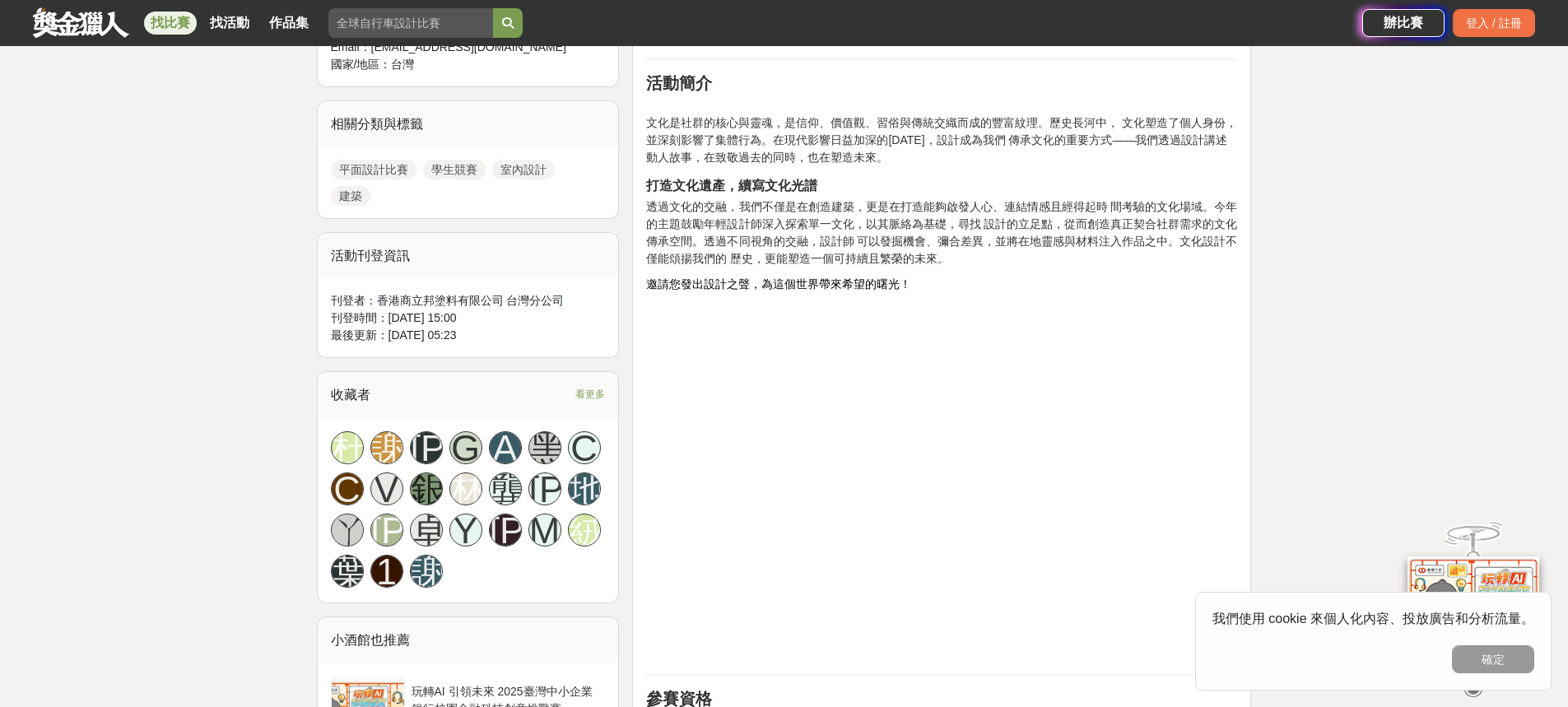
scroll to position [1070, 0]
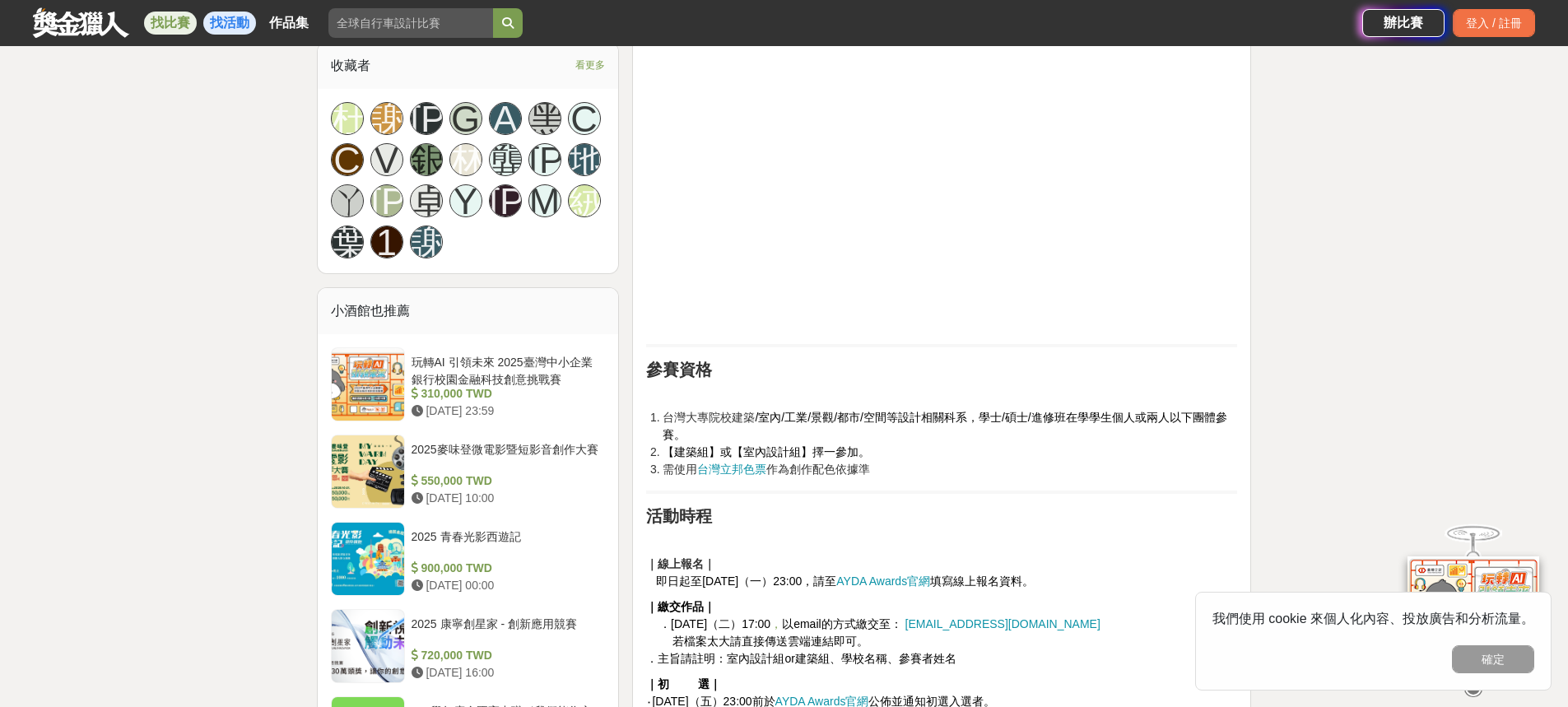
click at [207, 17] on link "找活動" at bounding box center [230, 22] width 52 height 23
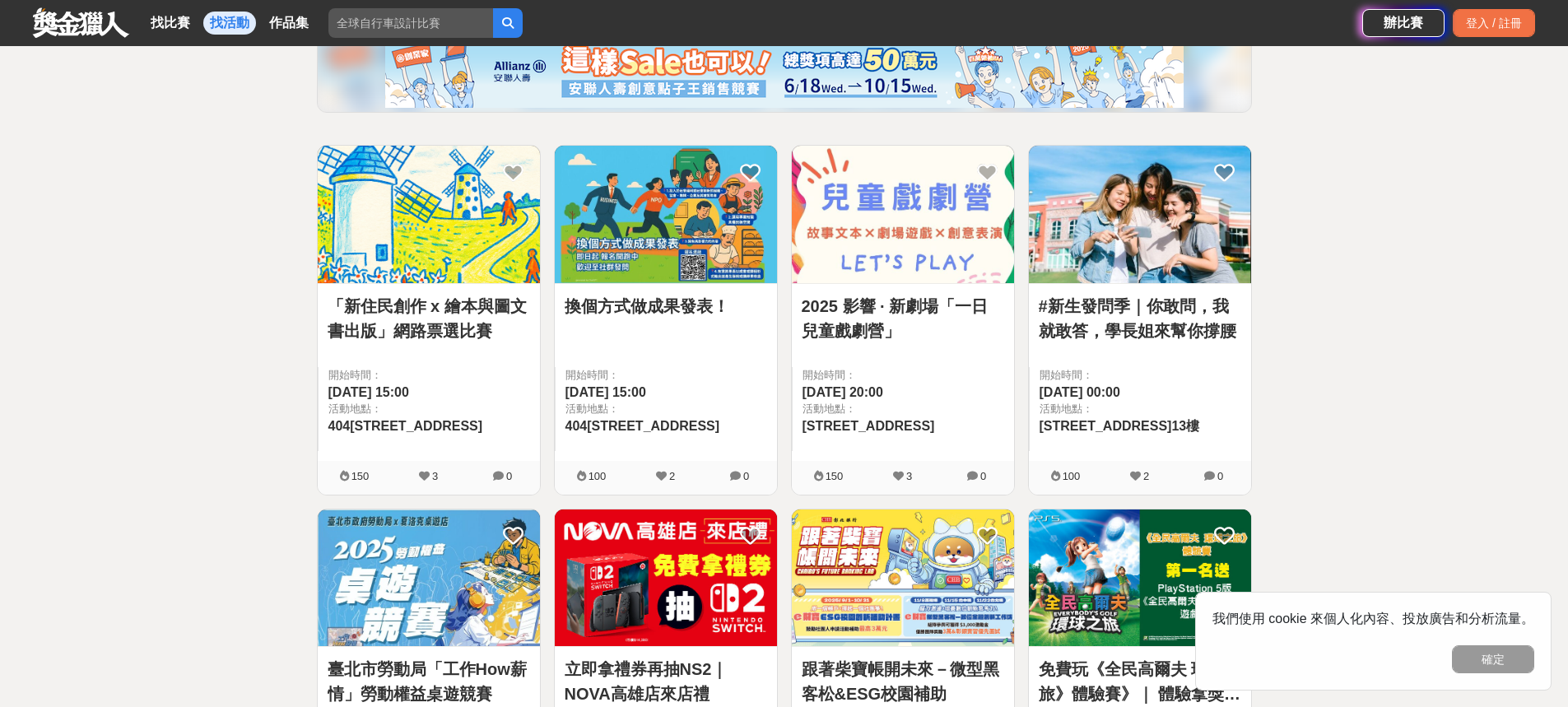
scroll to position [233, 0]
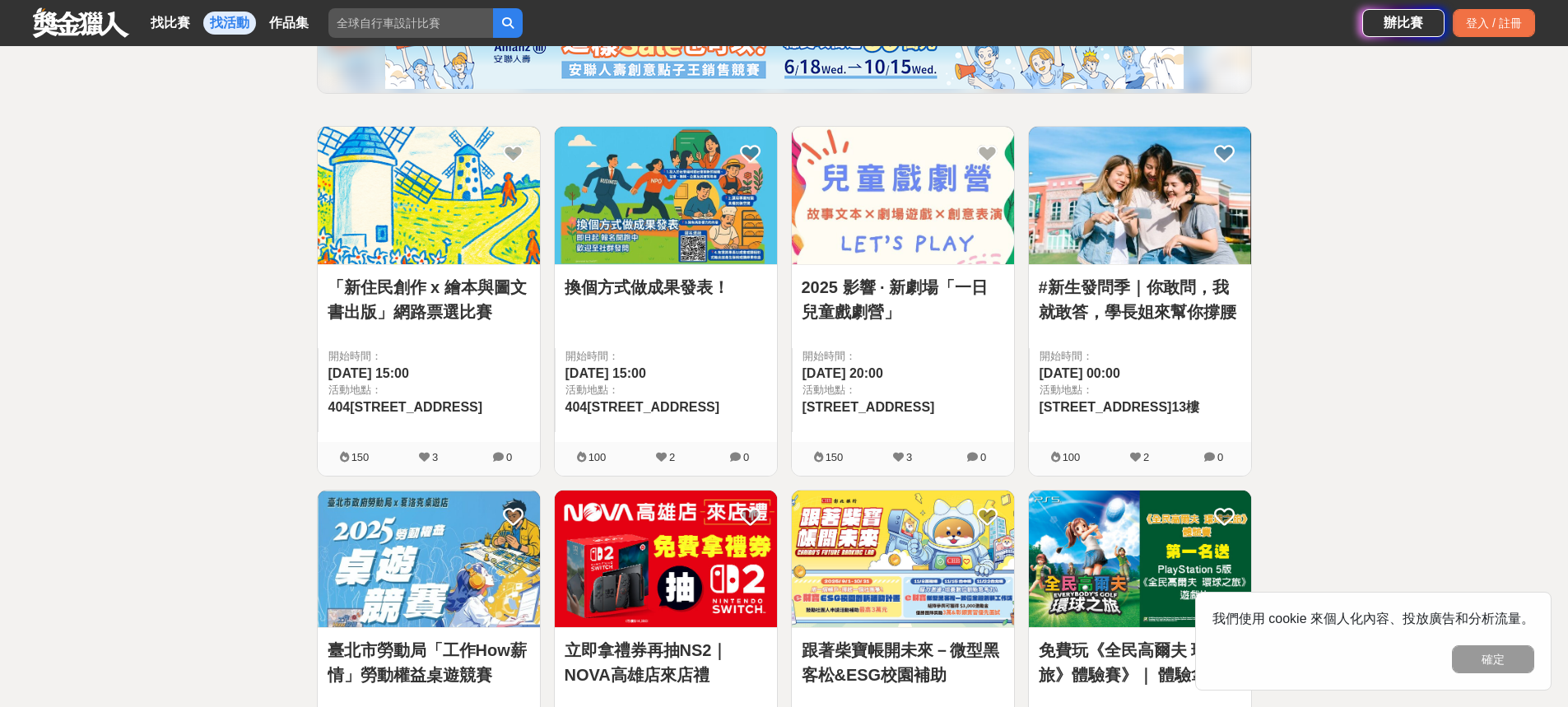
click at [929, 296] on link "2025 影響 · 新劇場「一日兒童戲劇營」" at bounding box center [902, 299] width 203 height 49
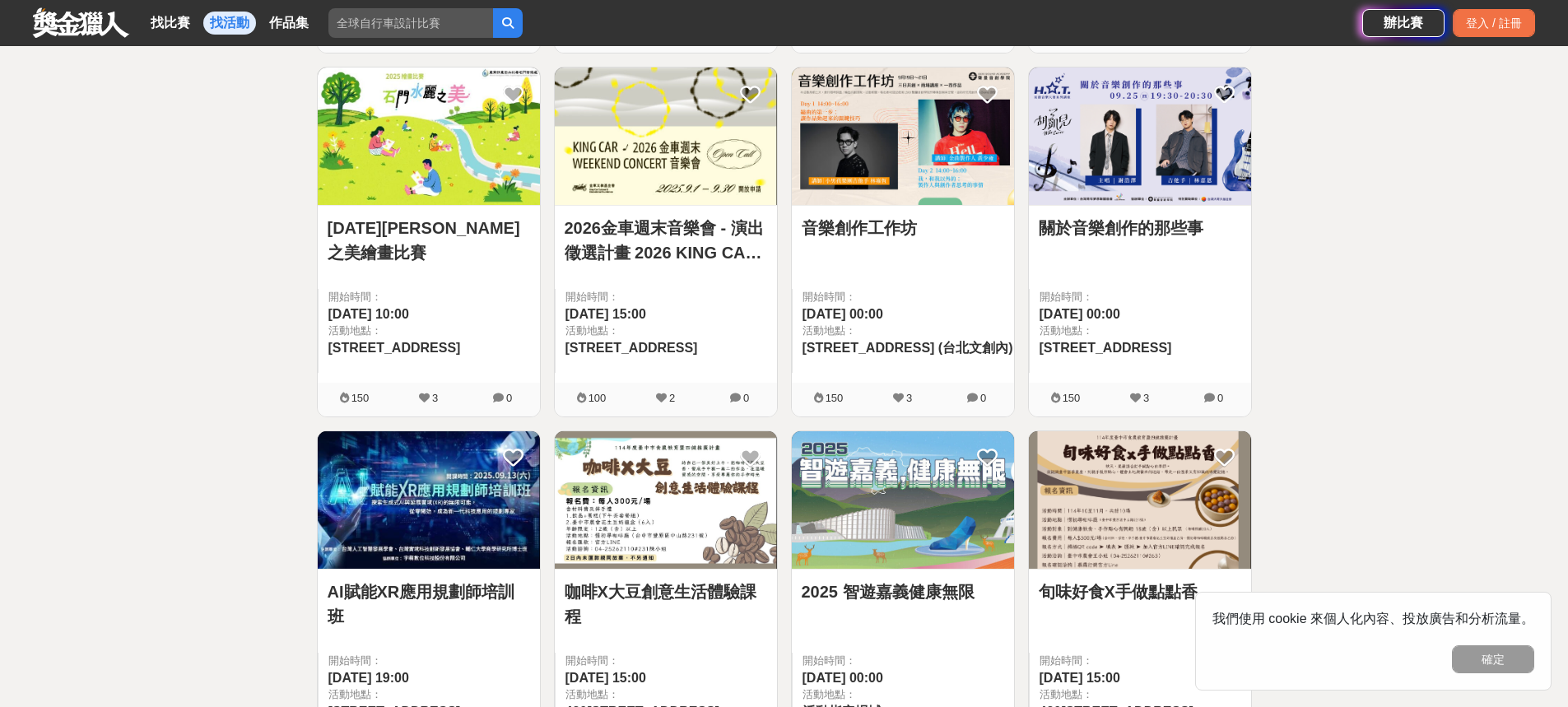
scroll to position [1139, 0]
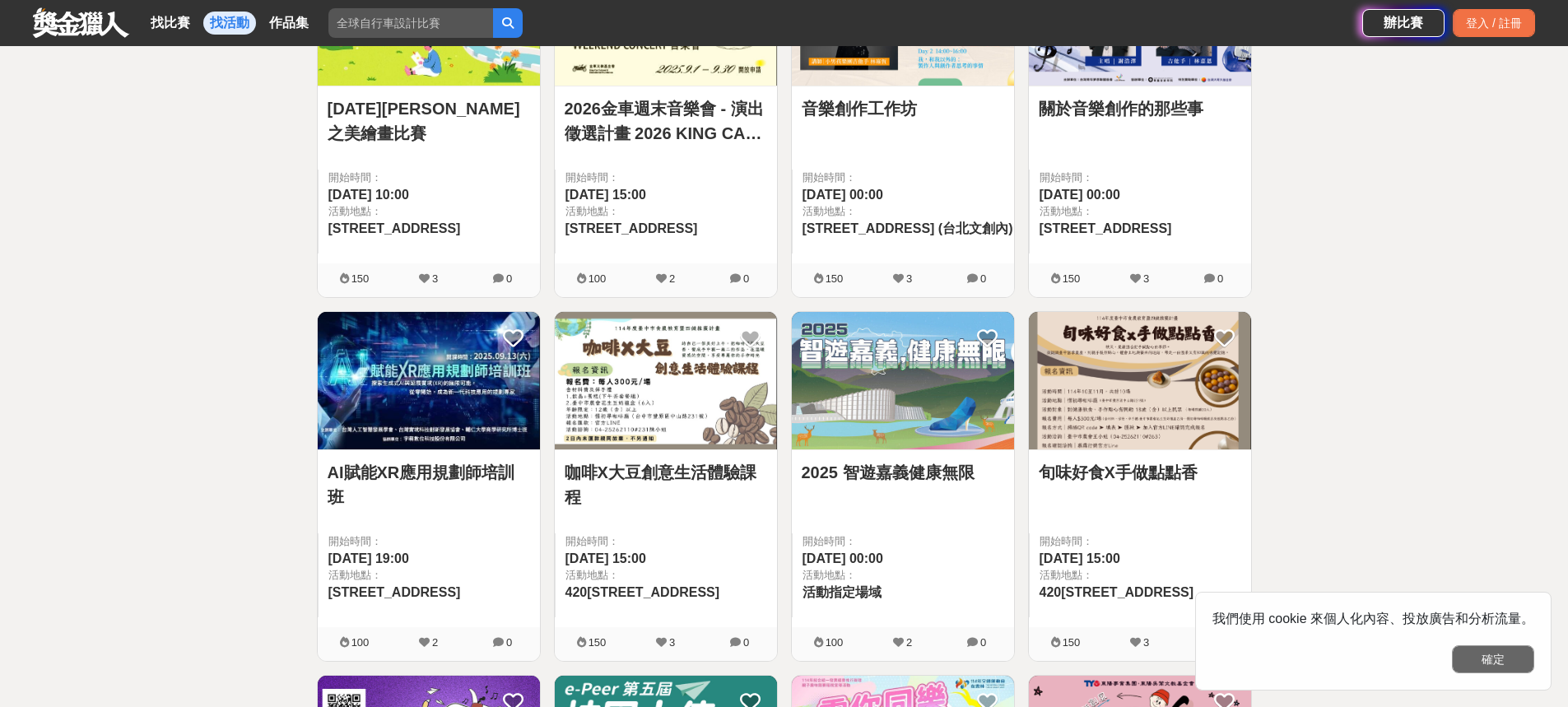
click at [1464, 658] on button "確定" at bounding box center [1492, 659] width 82 height 28
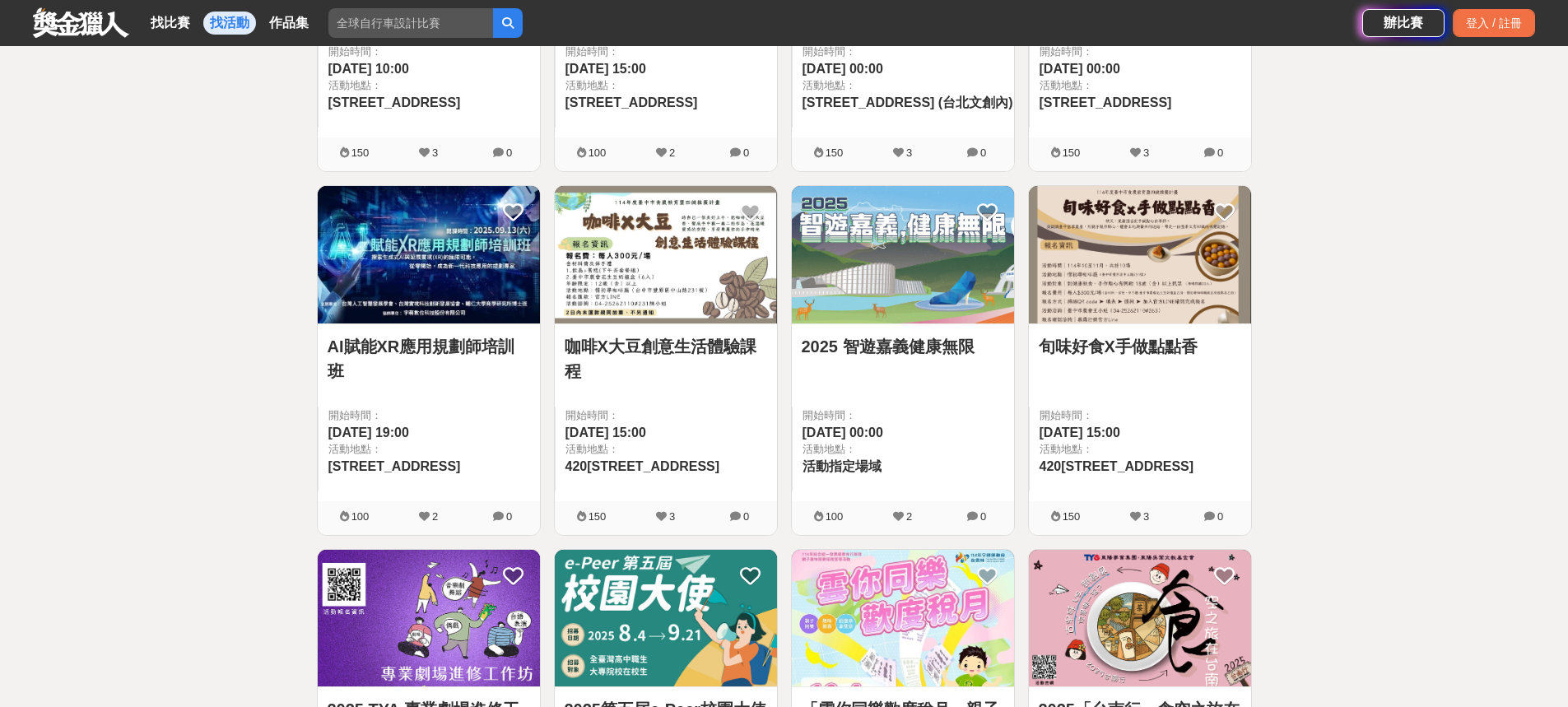
scroll to position [1222, 0]
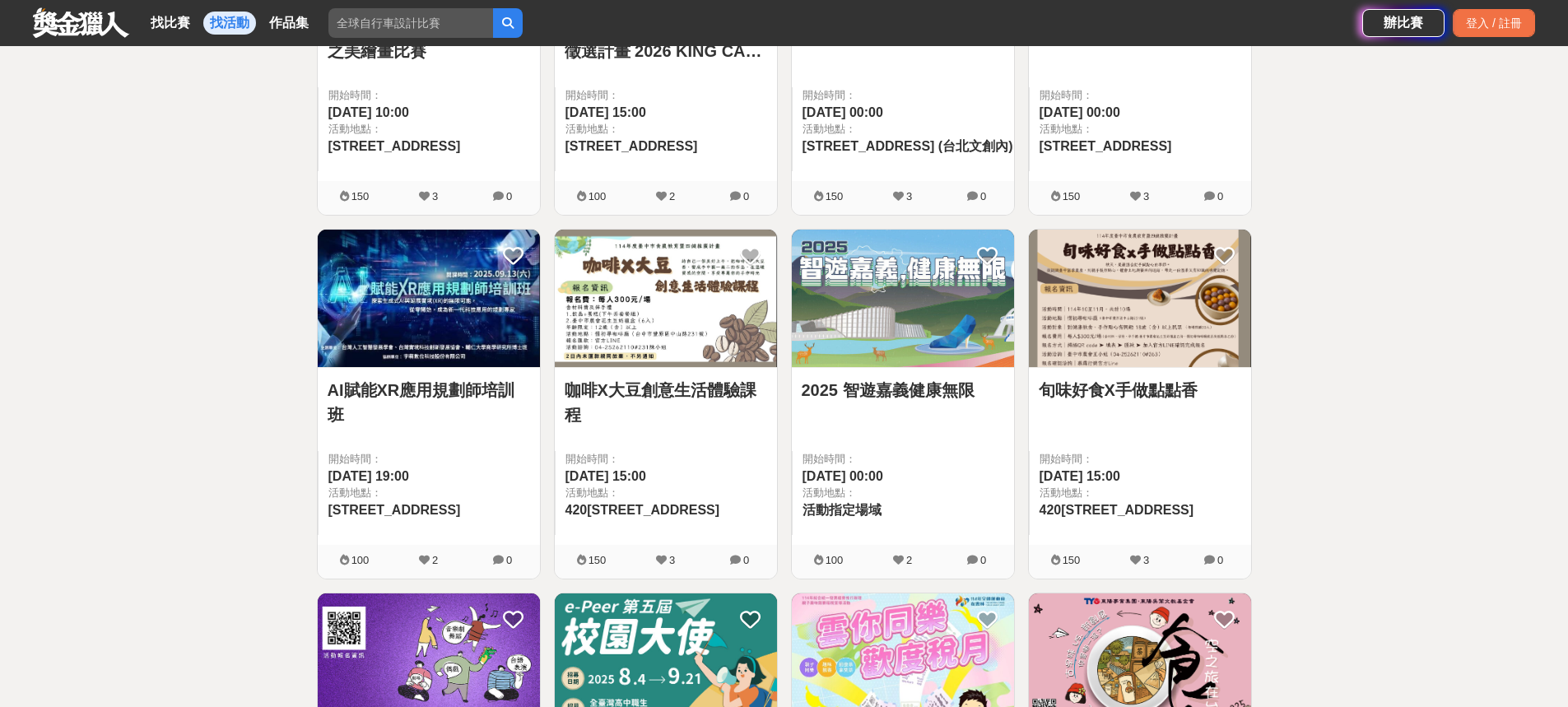
click at [981, 319] on img at bounding box center [903, 298] width 222 height 137
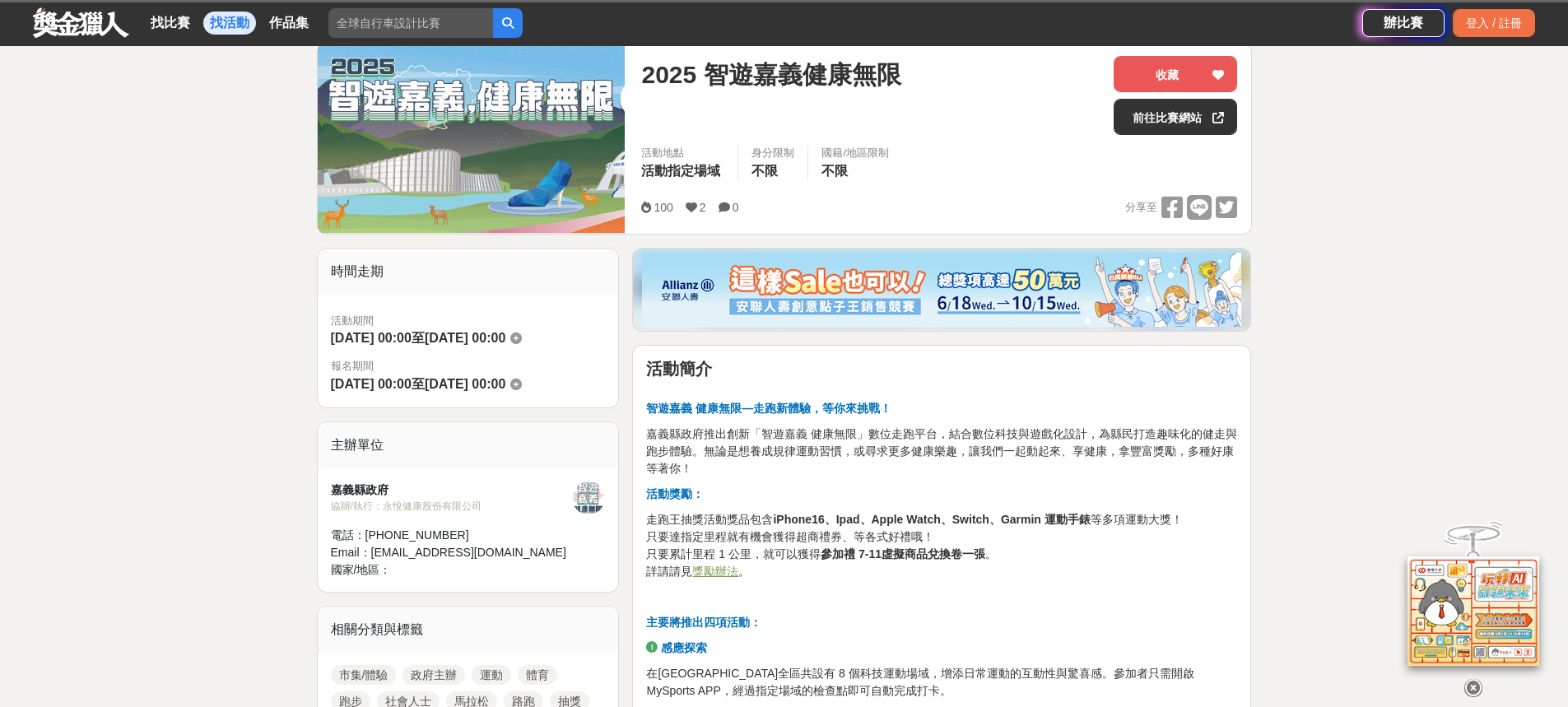
scroll to position [329, 0]
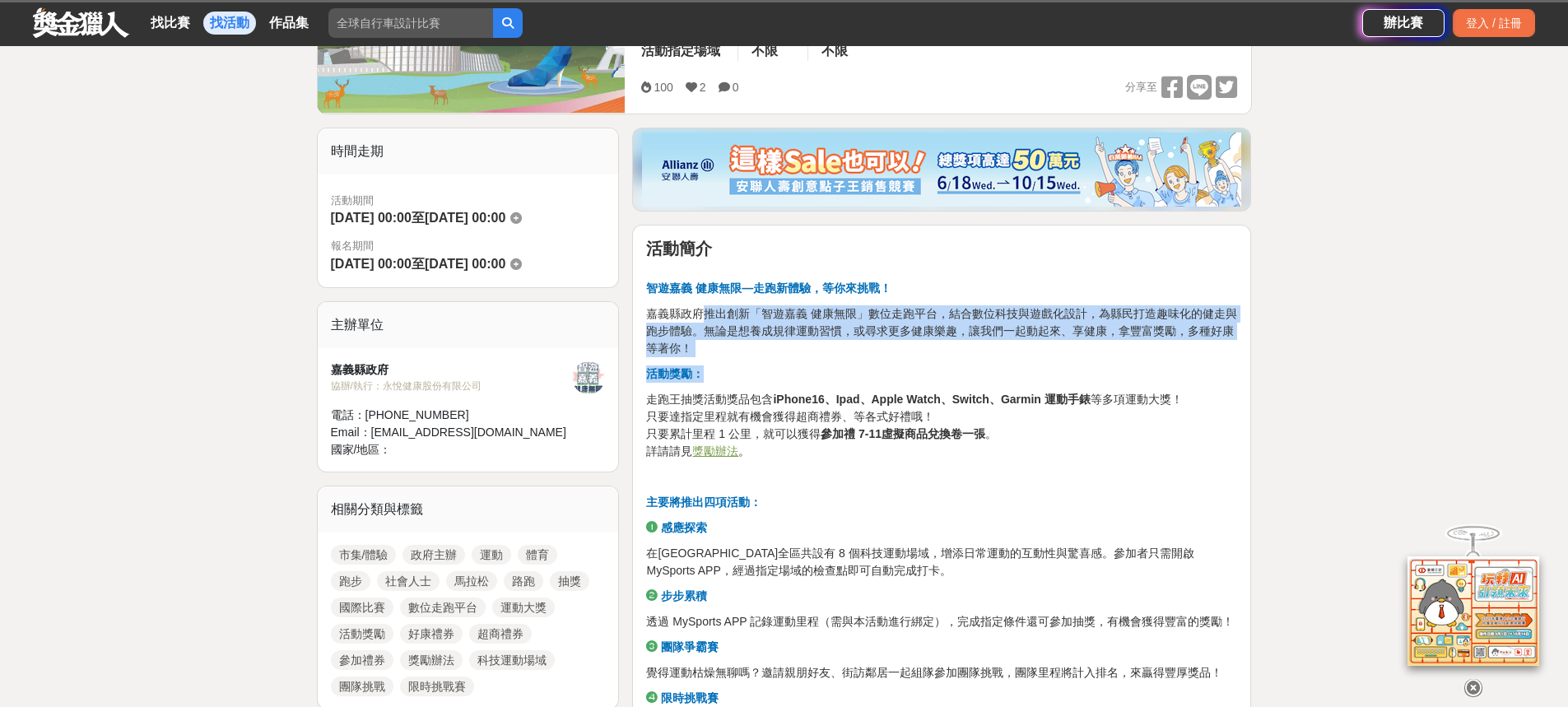
drag, startPoint x: 699, startPoint y: 318, endPoint x: 879, endPoint y: 381, distance: 190.7
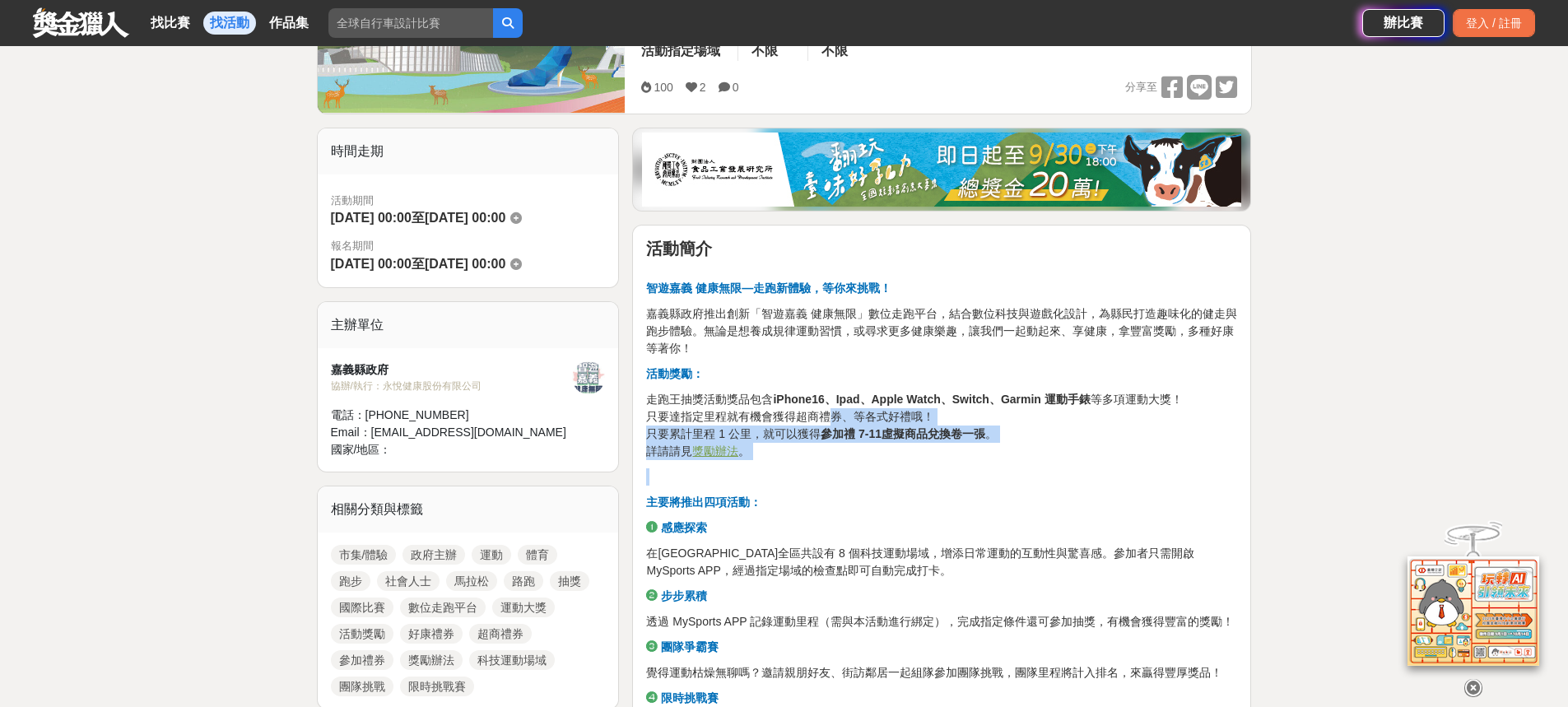
drag, startPoint x: 835, startPoint y: 419, endPoint x: 1028, endPoint y: 460, distance: 197.3
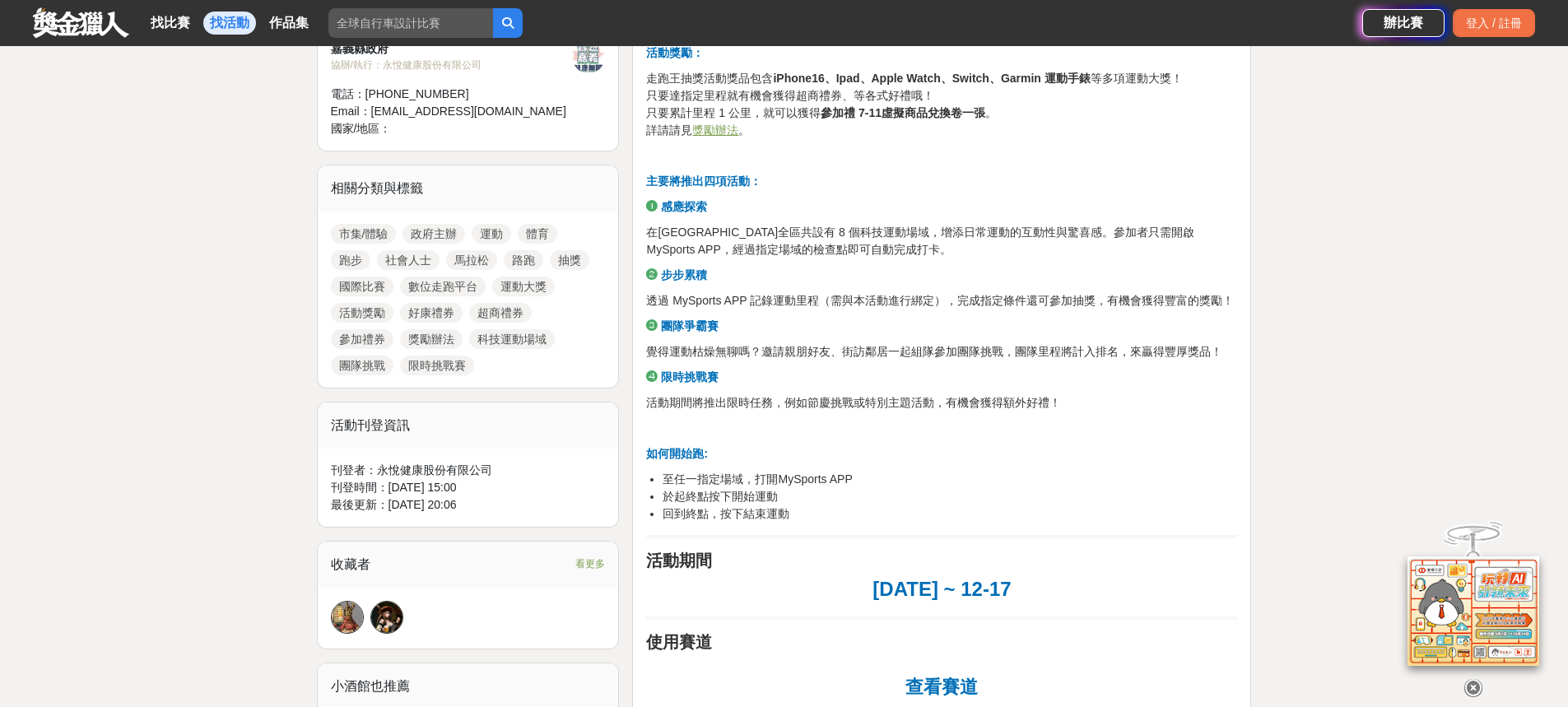
scroll to position [658, 0]
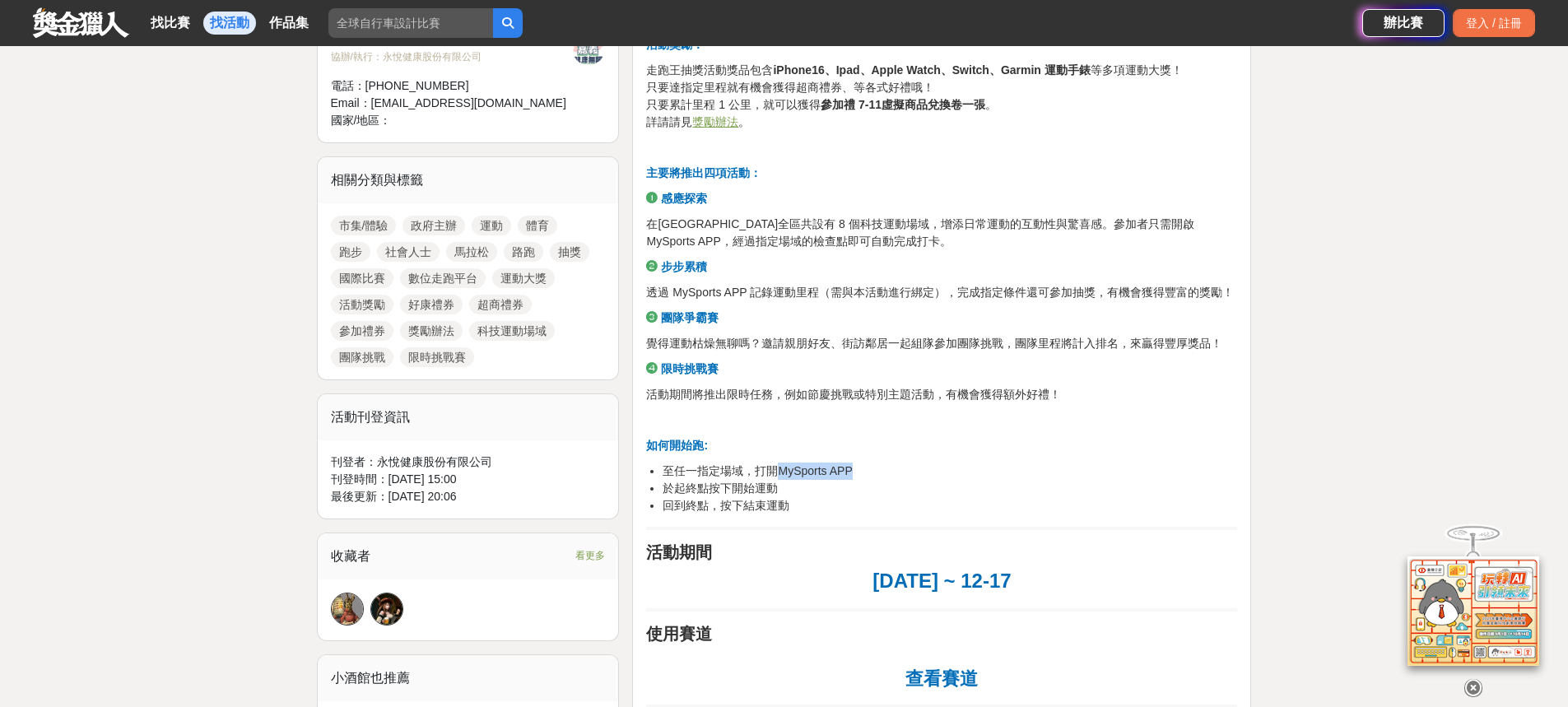
drag, startPoint x: 860, startPoint y: 468, endPoint x: 781, endPoint y: 477, distance: 79.5
click at [781, 477] on li "至任一指定場域，打開MySports APP" at bounding box center [949, 471] width 574 height 18
drag, startPoint x: 788, startPoint y: 506, endPoint x: 702, endPoint y: 513, distance: 86.3
click at [702, 513] on li "回到終點，按下結束運動" at bounding box center [949, 505] width 574 height 18
click at [806, 546] on h2 "活動期間" at bounding box center [941, 552] width 591 height 20
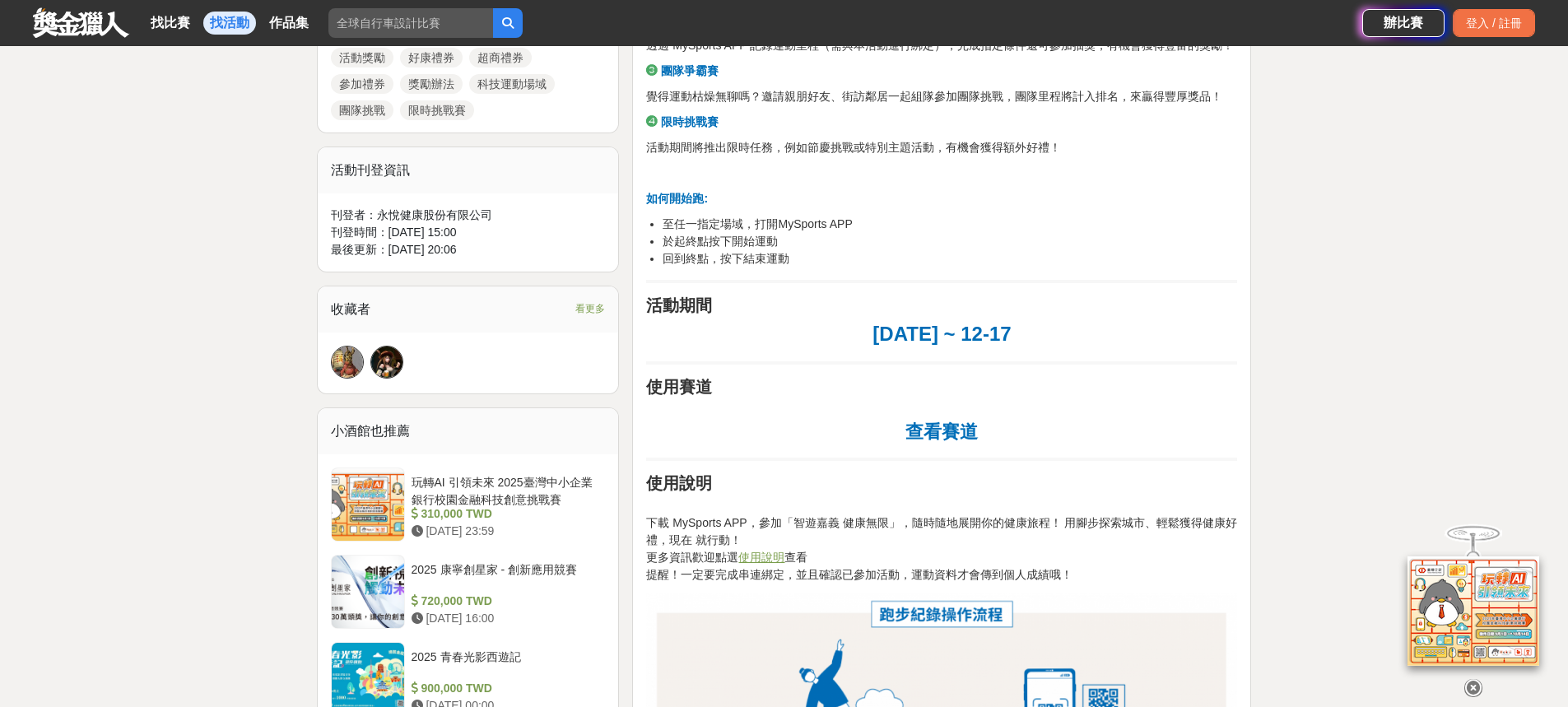
scroll to position [576, 0]
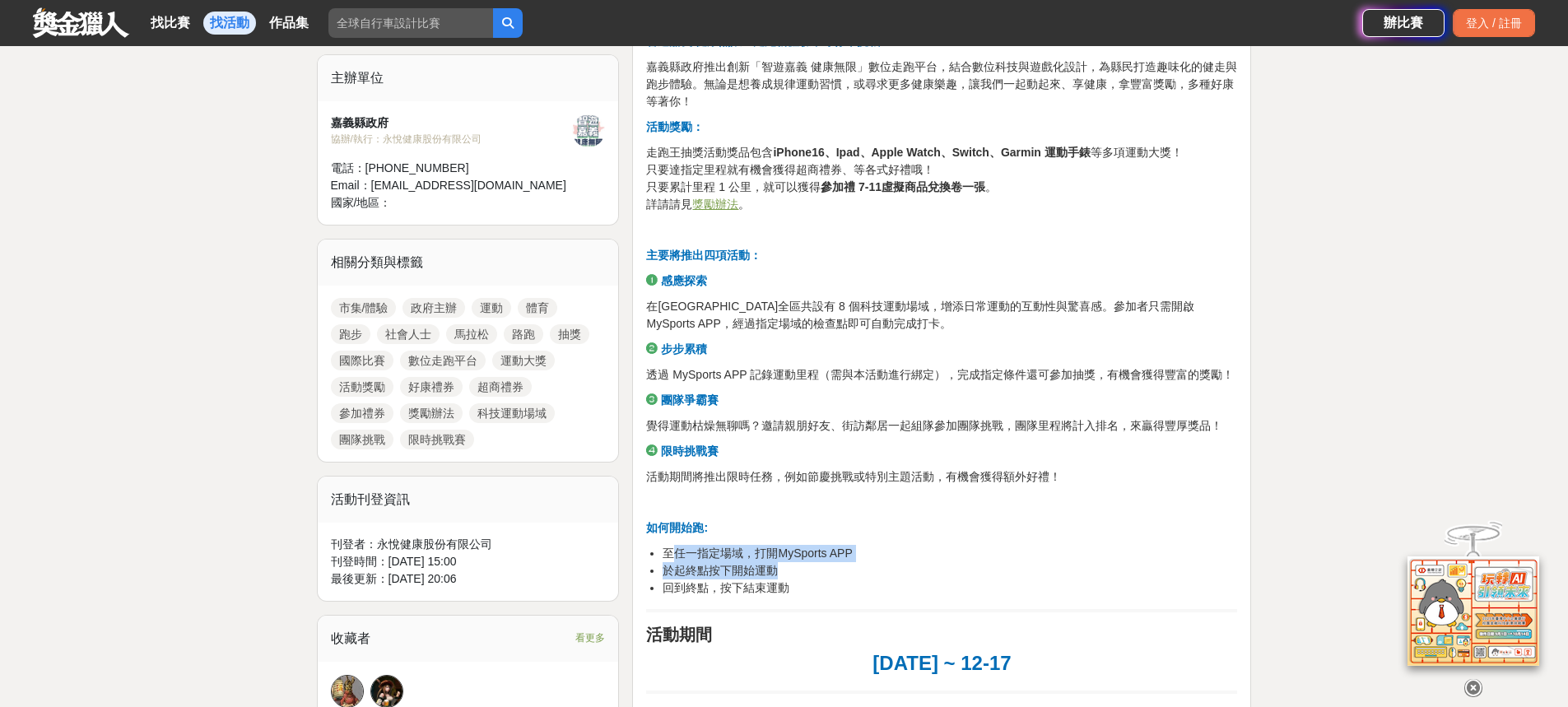
drag, startPoint x: 787, startPoint y: 568, endPoint x: 669, endPoint y: 551, distance: 119.2
click at [669, 551] on ul "至任一指定場域，打開MySports APP 於起終點按下開始運動 回到終點，按下結束運動" at bounding box center [941, 571] width 591 height 52
drag, startPoint x: 787, startPoint y: 592, endPoint x: 661, endPoint y: 546, distance: 134.1
click at [661, 546] on ul "至任一指定場域，打開MySports APP 於起終點按下開始運動 回到終點，按下結束運動" at bounding box center [941, 571] width 591 height 52
click at [814, 480] on p "活動期間將推出限時任務，例如節慶挑戰或特別主題活動，有機會獲得額外好禮！" at bounding box center [941, 476] width 591 height 18
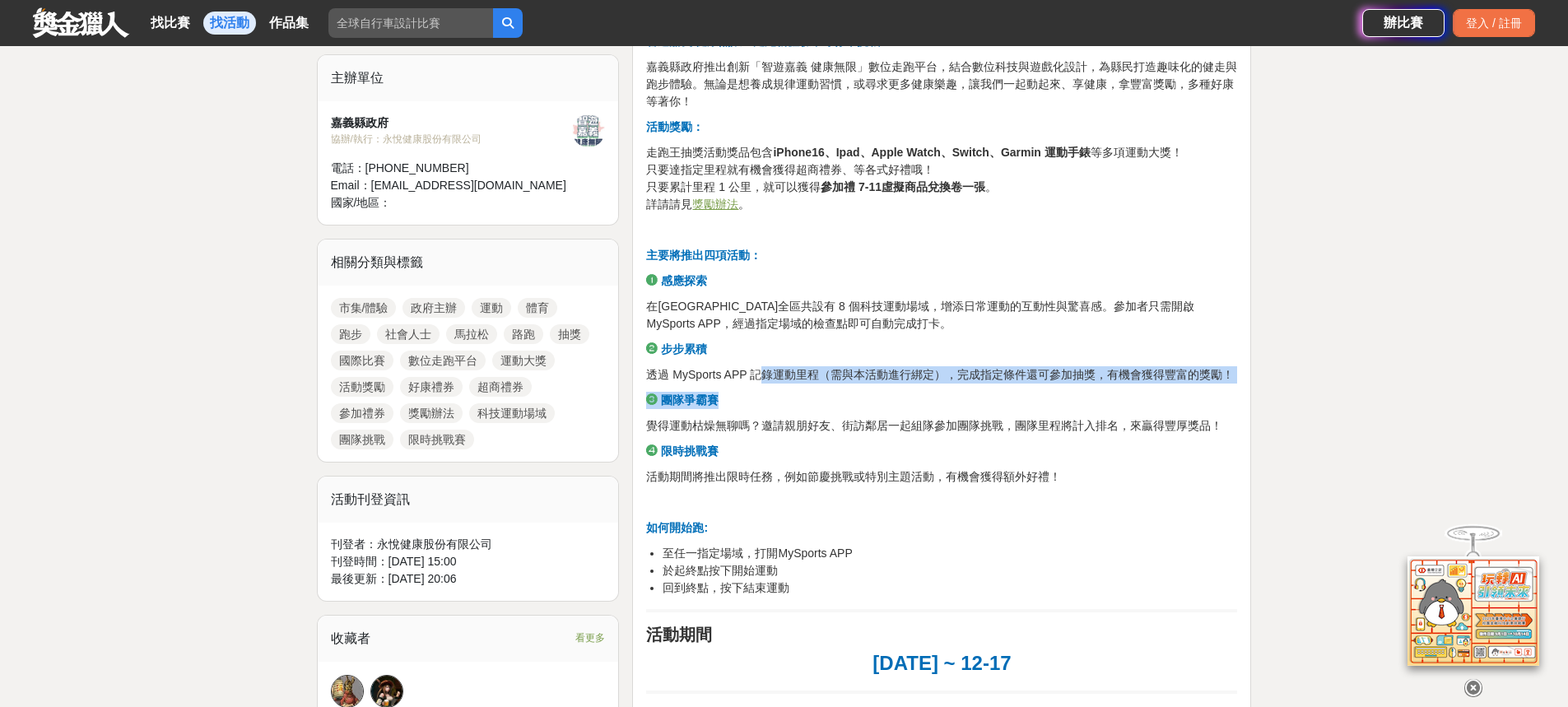
drag, startPoint x: 705, startPoint y: 404, endPoint x: 770, endPoint y: 374, distance: 71.6
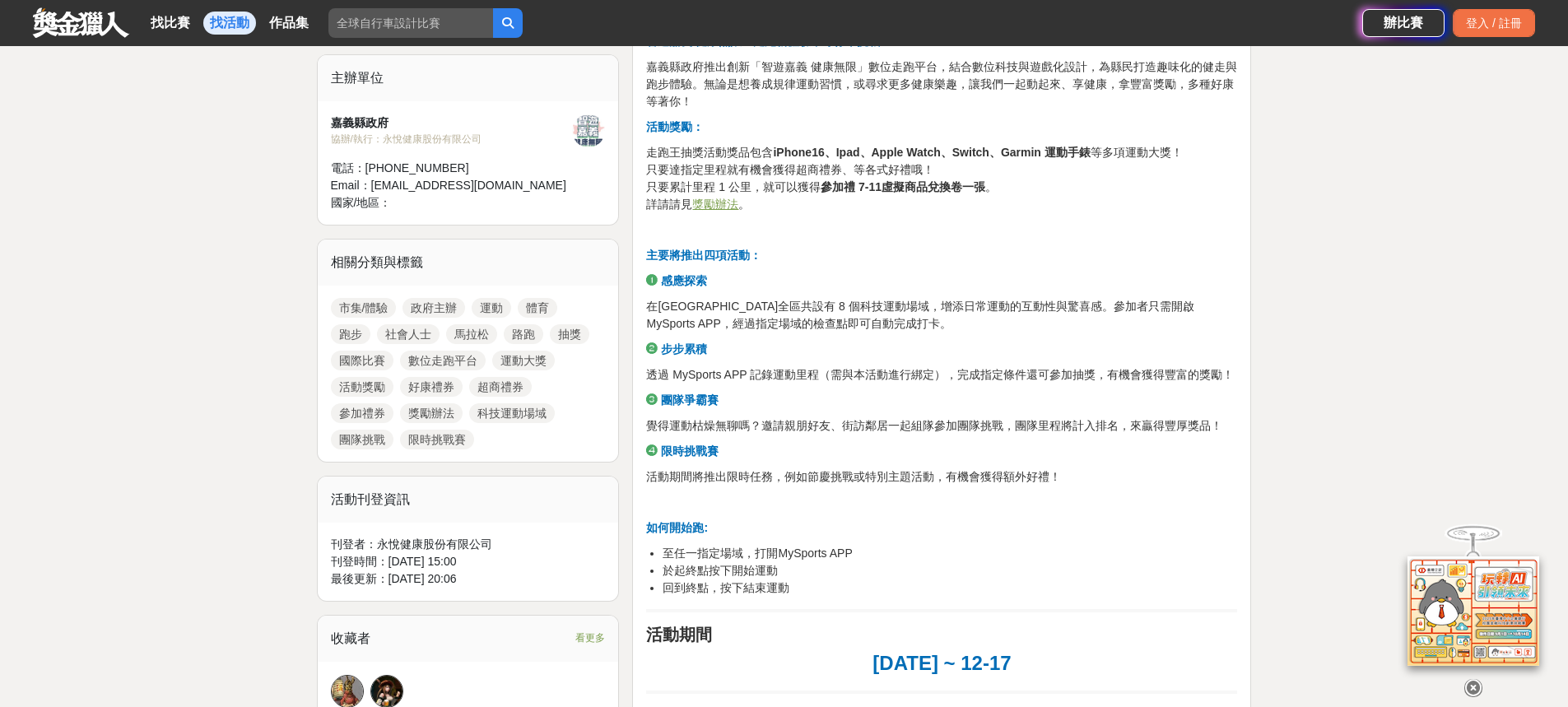
click at [765, 371] on p "透過 MySports APP 記錄運動里程（需與本活動進行綁定），完成指定條件還可參加抽獎，有機會獲得豐富的獎勵！" at bounding box center [941, 375] width 591 height 18
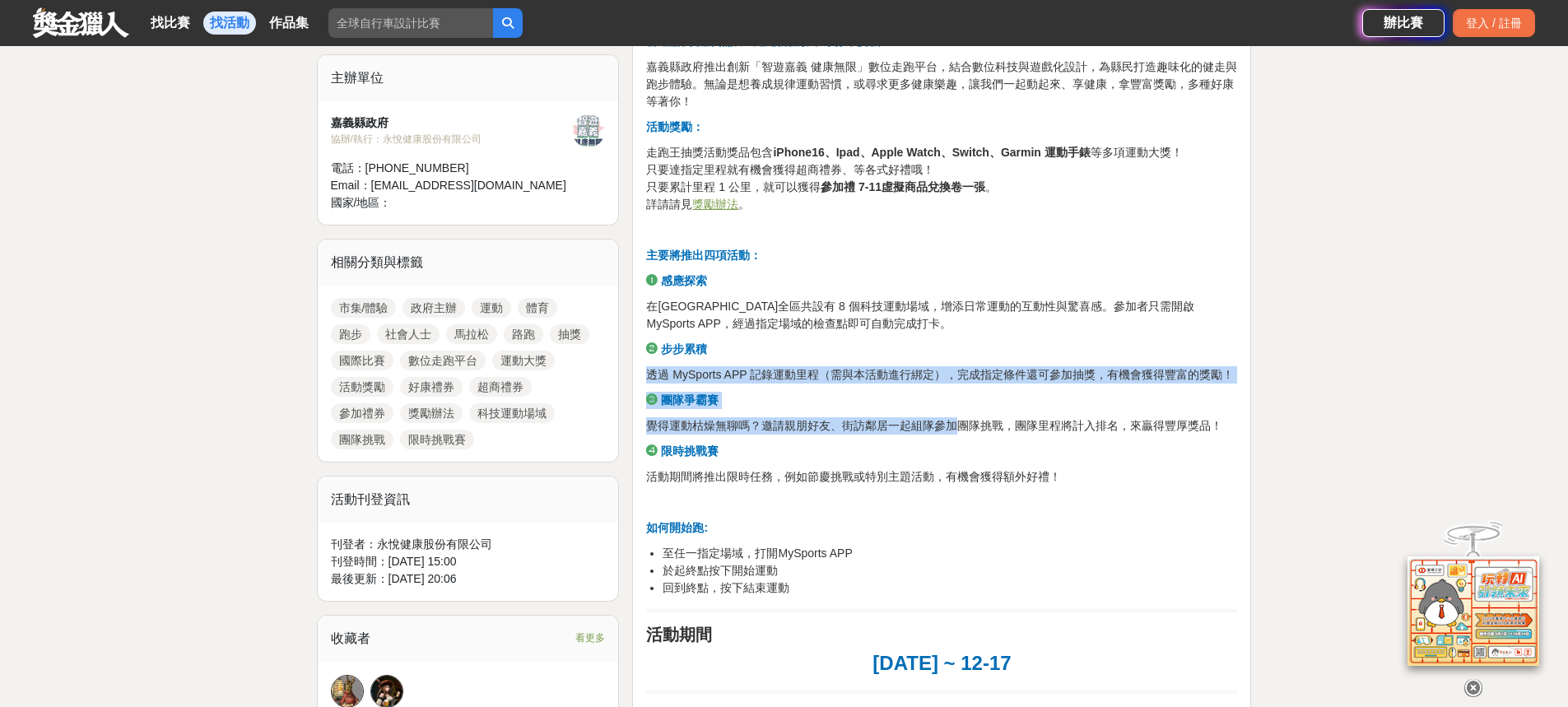
drag, startPoint x: 647, startPoint y: 375, endPoint x: 955, endPoint y: 422, distance: 311.6
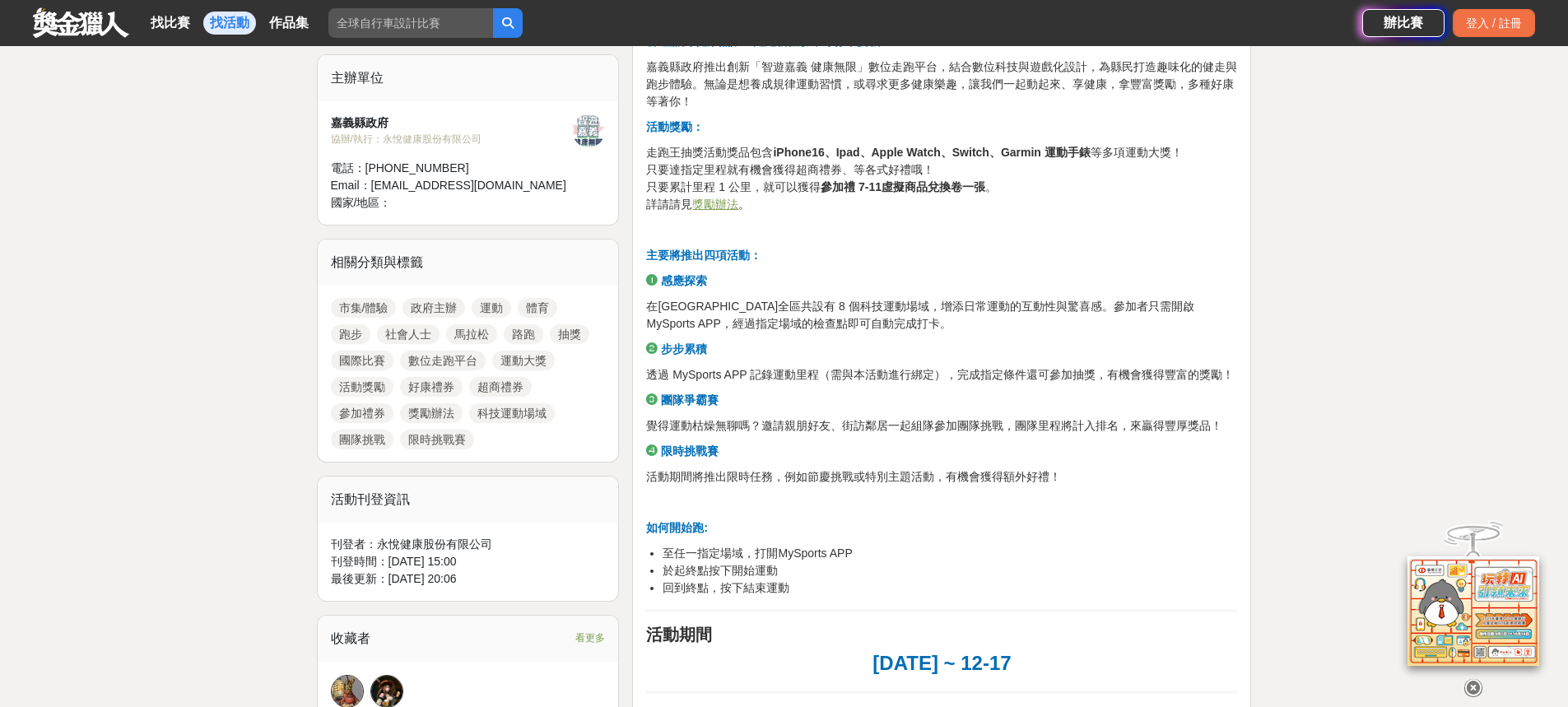
click at [964, 418] on p "覺得運動枯燥無聊嗎？邀請親朋好友、街訪鄰居一起組隊參加團隊挑戰，團隊里程將計入排名，來贏得豐厚獎品！" at bounding box center [941, 426] width 591 height 18
drag, startPoint x: 744, startPoint y: 370, endPoint x: 675, endPoint y: 378, distance: 69.5
click at [675, 378] on p "透過 MySports APP 記錄運動里程（需與本活動進行綁定），完成指定條件還可參加抽獎，有機會獲得豐富的獎勵！" at bounding box center [941, 375] width 591 height 18
drag, startPoint x: 1022, startPoint y: 377, endPoint x: 1109, endPoint y: 386, distance: 87.5
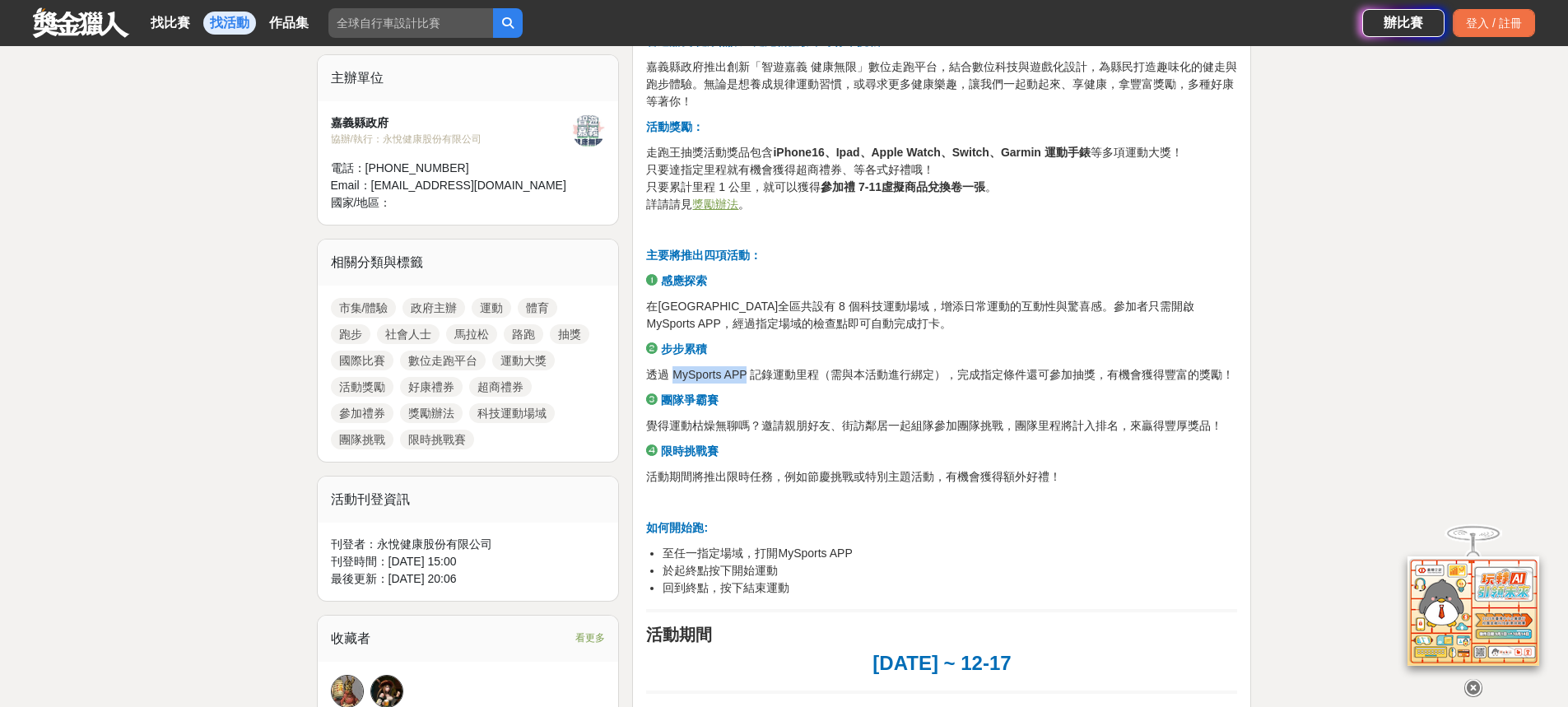
click at [1115, 368] on p "透過 MySports APP 記錄運動里程（需與本活動進行綁定），完成指定條件還可參加抽獎，有機會獲得豐富的獎勵！" at bounding box center [941, 375] width 591 height 18
drag, startPoint x: 1038, startPoint y: 377, endPoint x: 1141, endPoint y: 384, distance: 103.2
click at [1008, 401] on p "➌ 團隊爭霸賽" at bounding box center [941, 400] width 591 height 18
drag, startPoint x: 1024, startPoint y: 363, endPoint x: 1278, endPoint y: 392, distance: 255.7
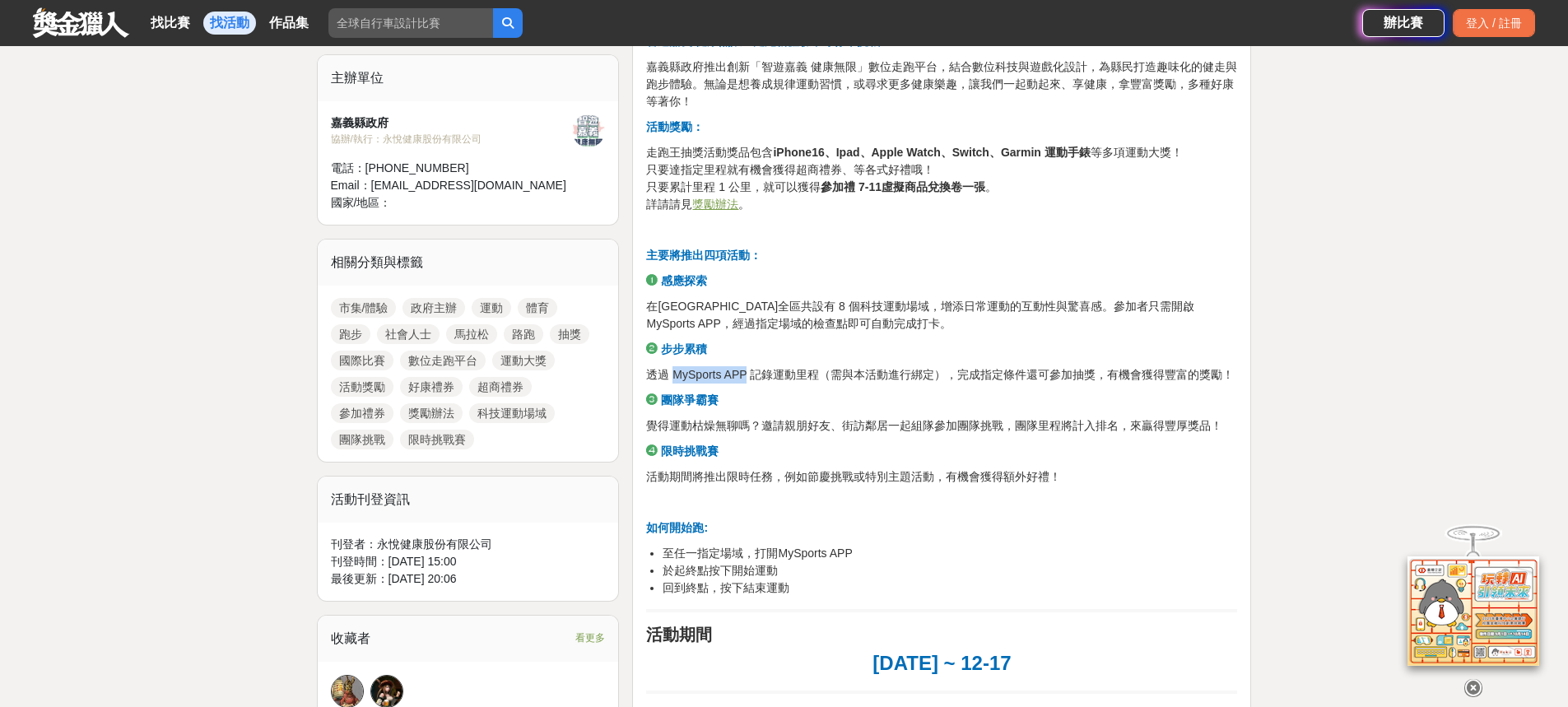
drag, startPoint x: 962, startPoint y: 374, endPoint x: 1212, endPoint y: 394, distance: 250.8
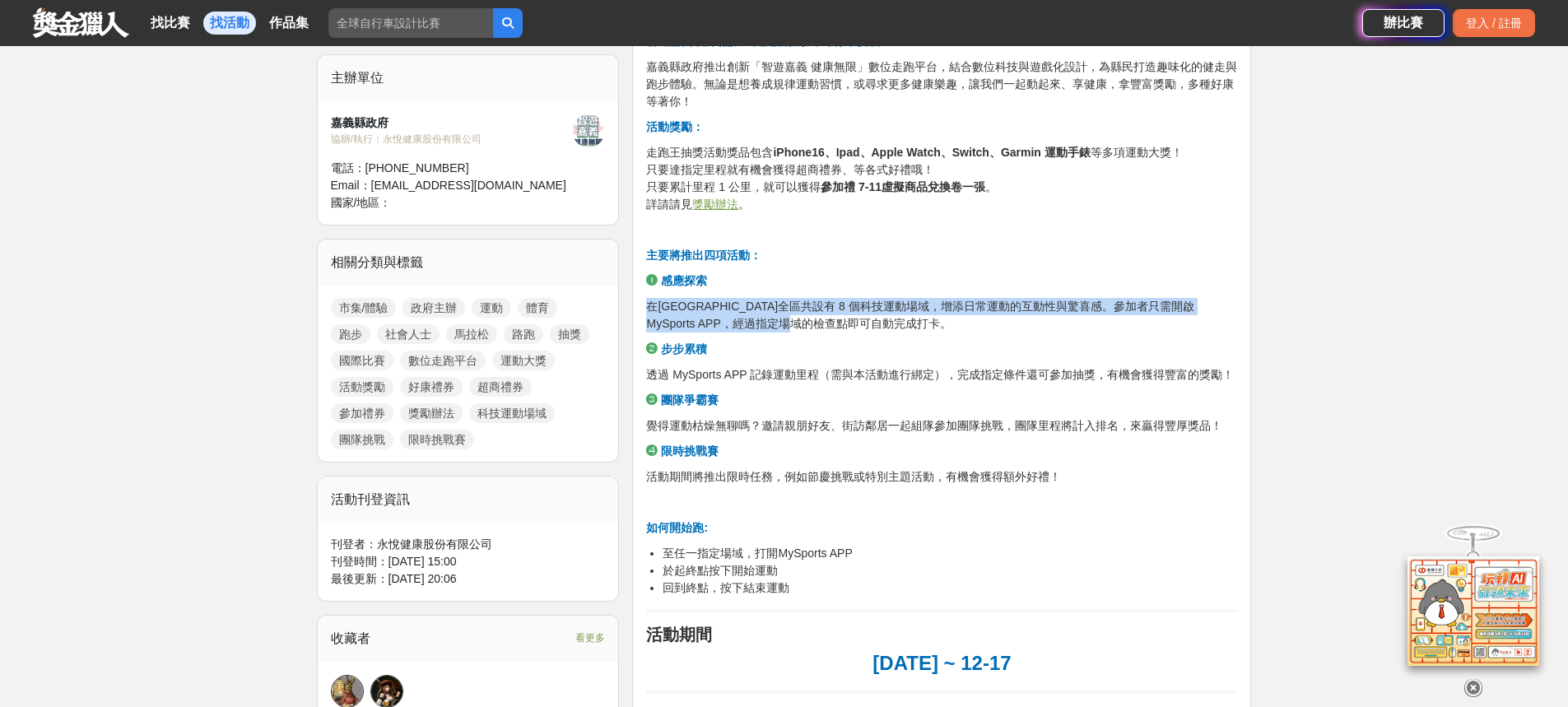
drag, startPoint x: 650, startPoint y: 298, endPoint x: 827, endPoint y: 322, distance: 178.6
click at [827, 322] on p "在[GEOGRAPHIC_DATA]全區共設有 8 個科技運動場域，增添日常運動的互動性與驚喜感。參加者只需開啟 MySports APP，經過指定場域的檢查…" at bounding box center [941, 315] width 591 height 35
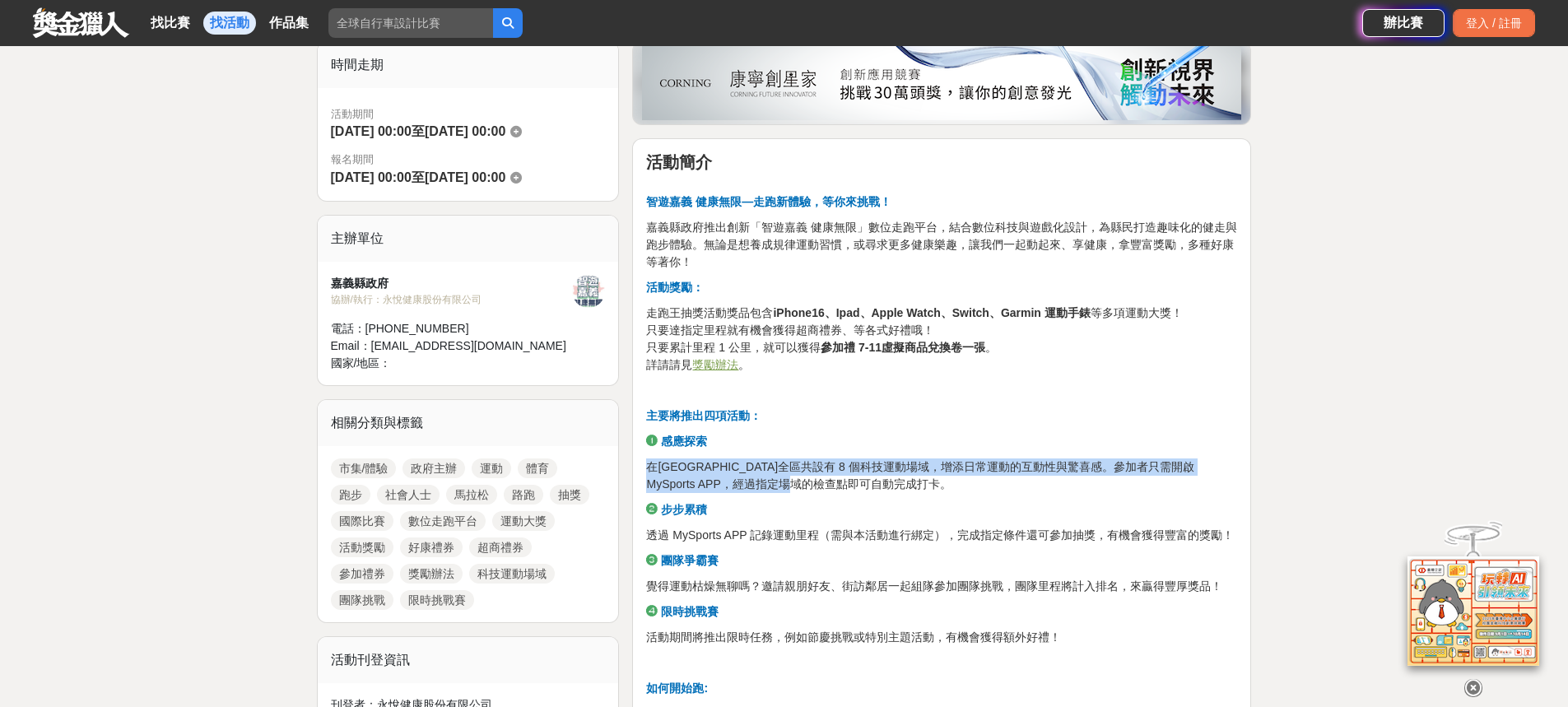
scroll to position [412, 0]
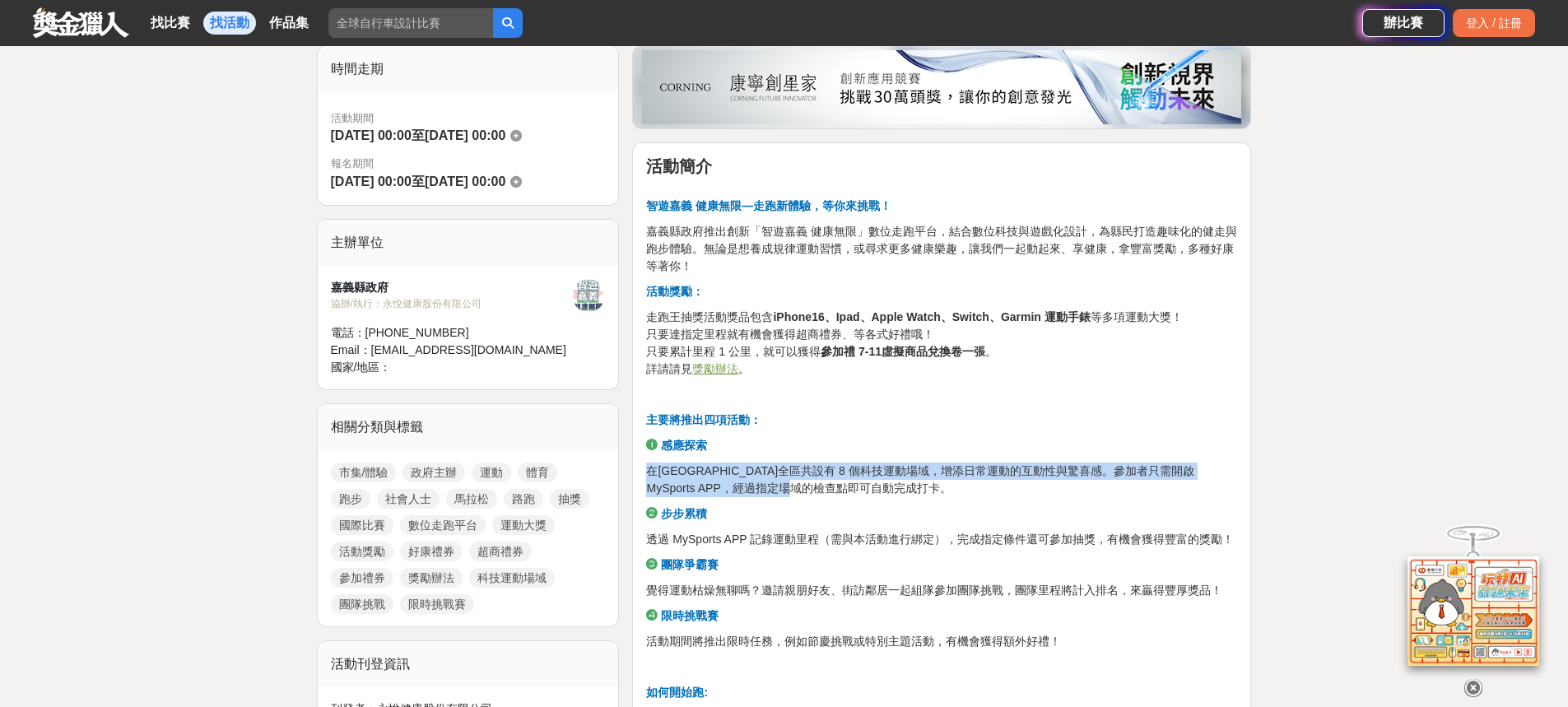
click at [727, 371] on u "獎勵辦法" at bounding box center [714, 369] width 46 height 13
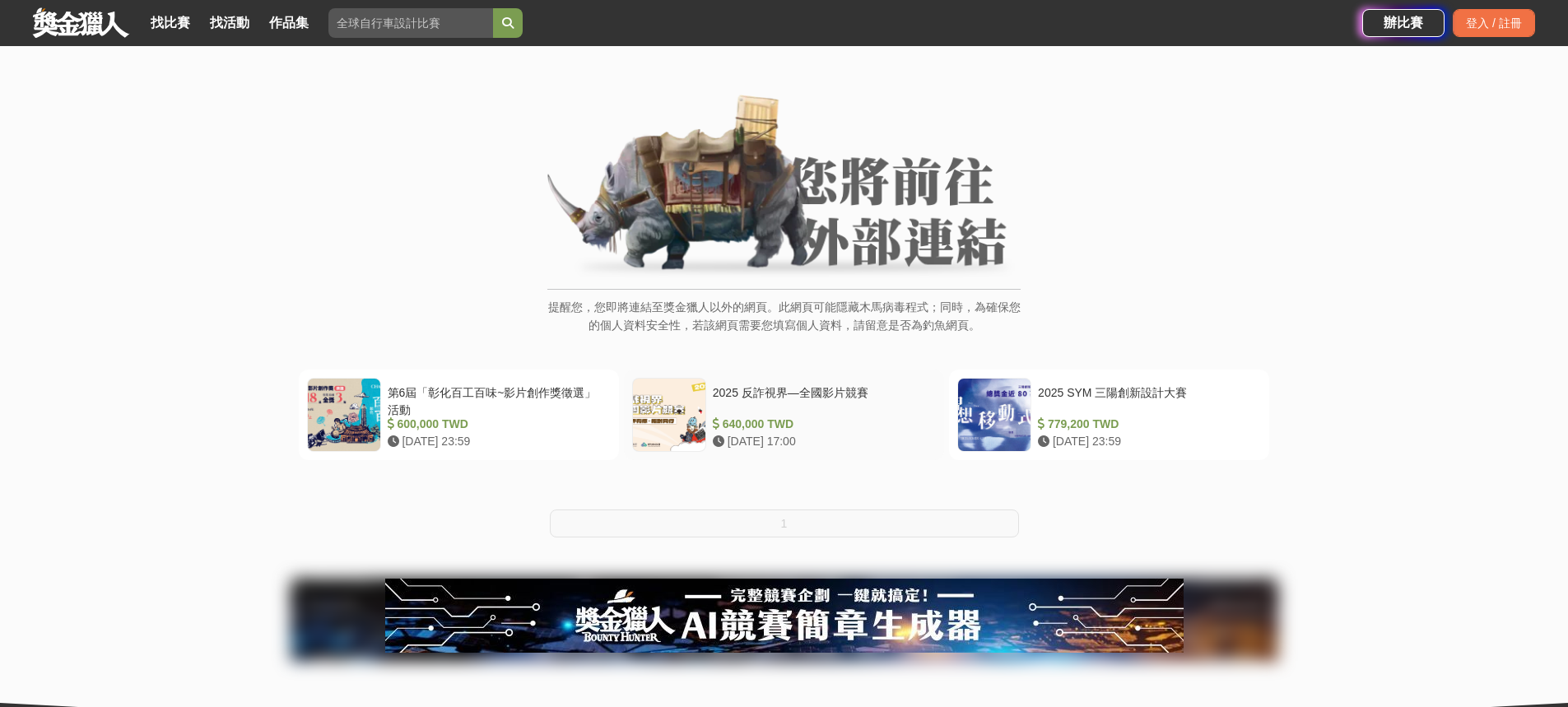
scroll to position [82, 0]
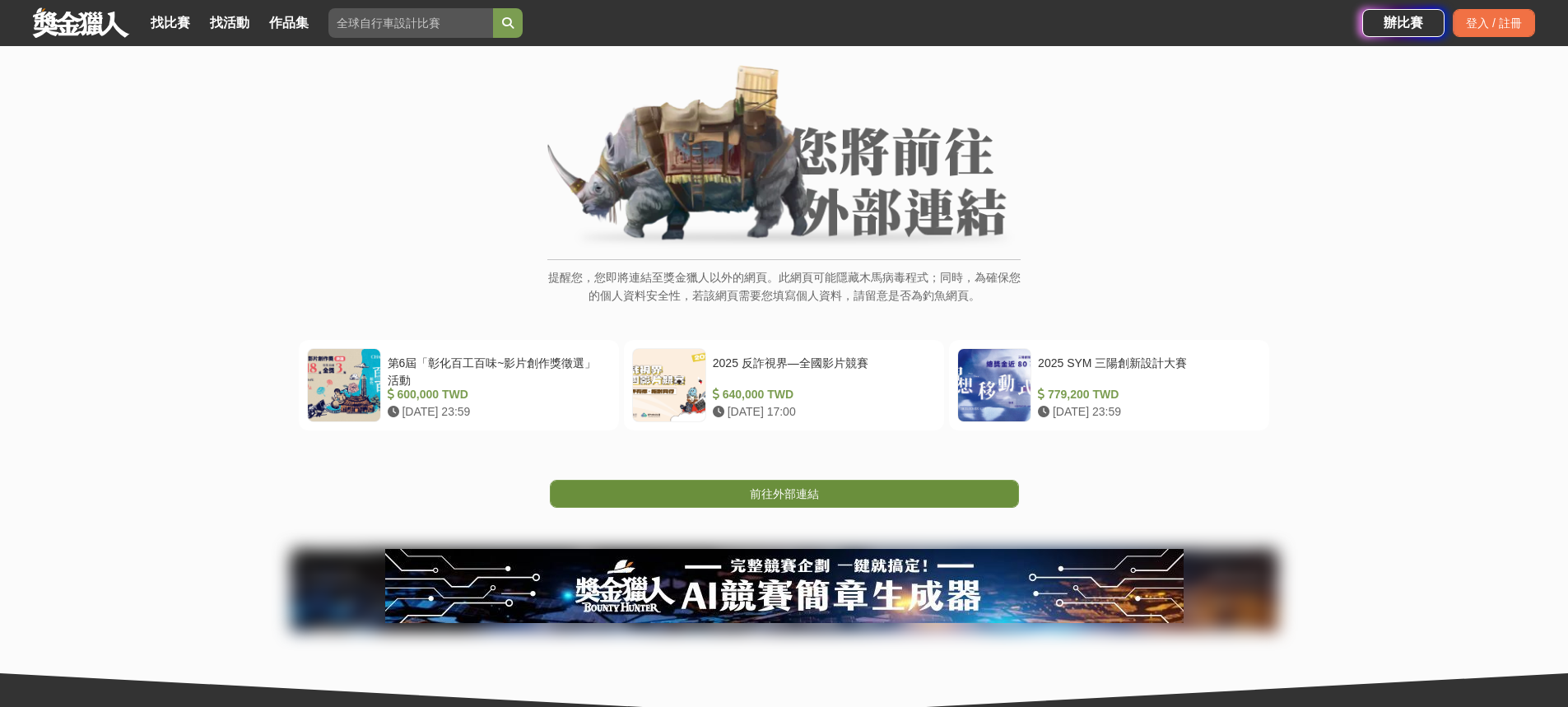
click at [932, 499] on link "前往外部連結" at bounding box center [784, 494] width 469 height 28
